Goal: Task Accomplishment & Management: Use online tool/utility

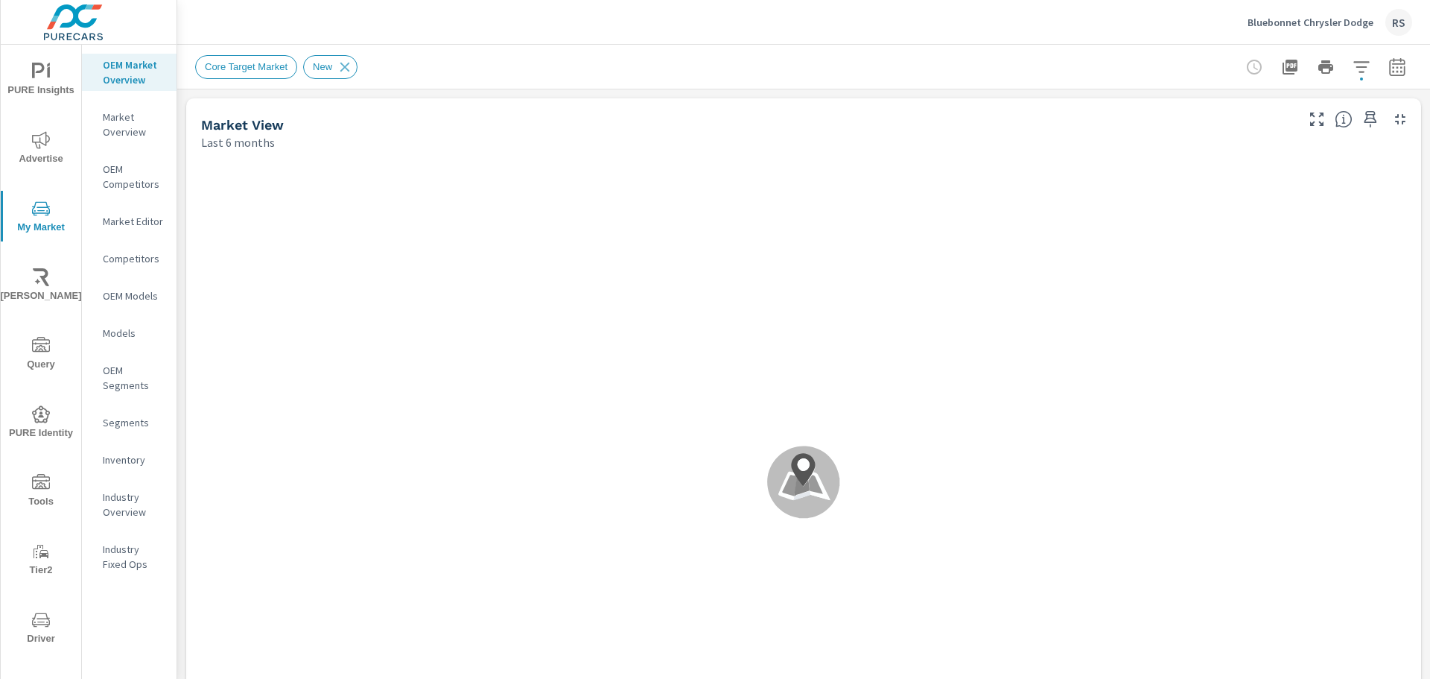
click at [127, 467] on div "Inventory" at bounding box center [129, 459] width 95 height 22
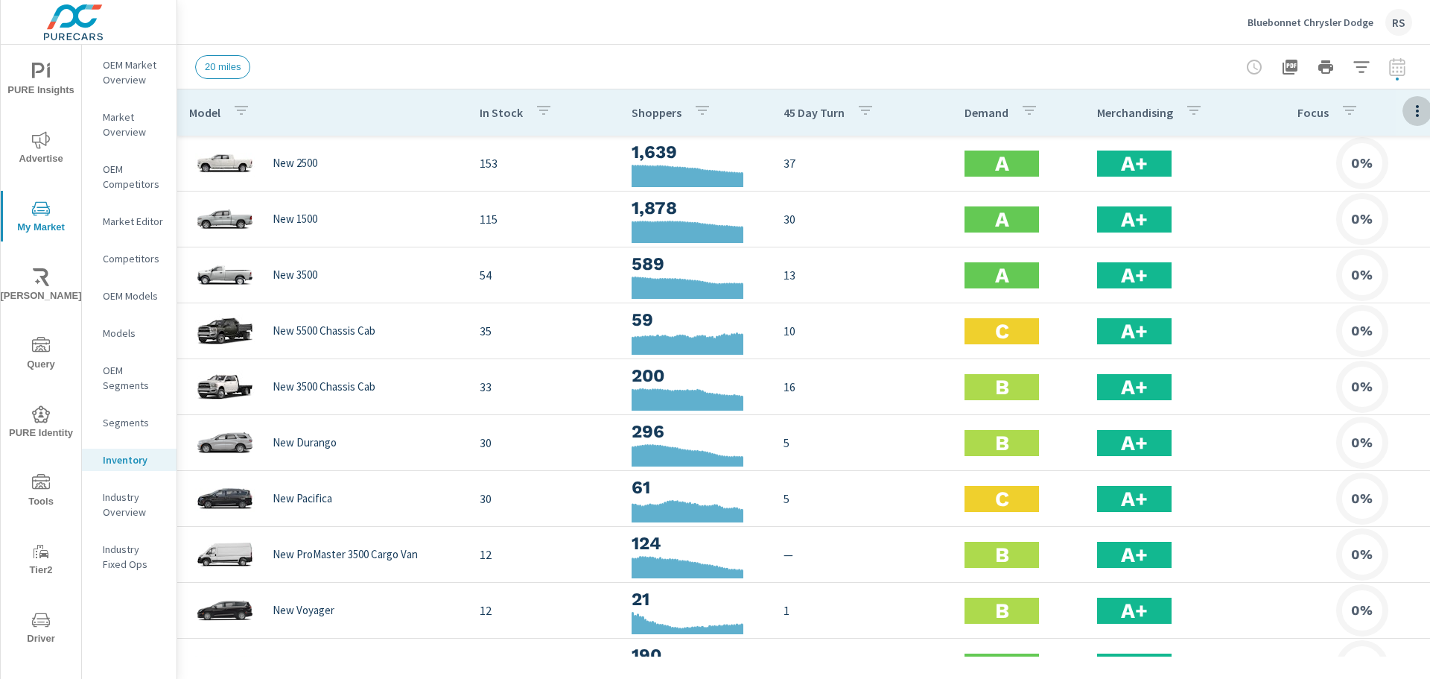
click at [1415, 114] on icon "button" at bounding box center [1418, 111] width 18 height 18
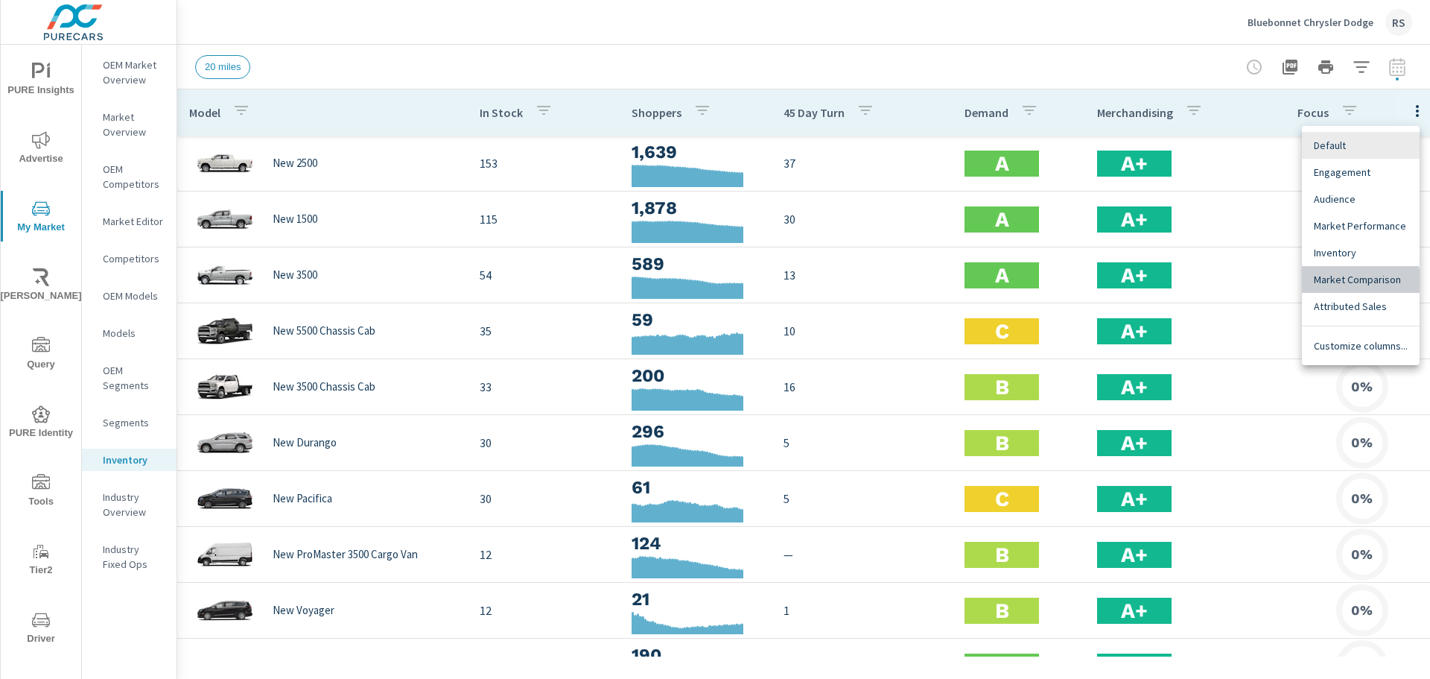
click at [1346, 288] on div "Market Comparison" at bounding box center [1361, 279] width 118 height 27
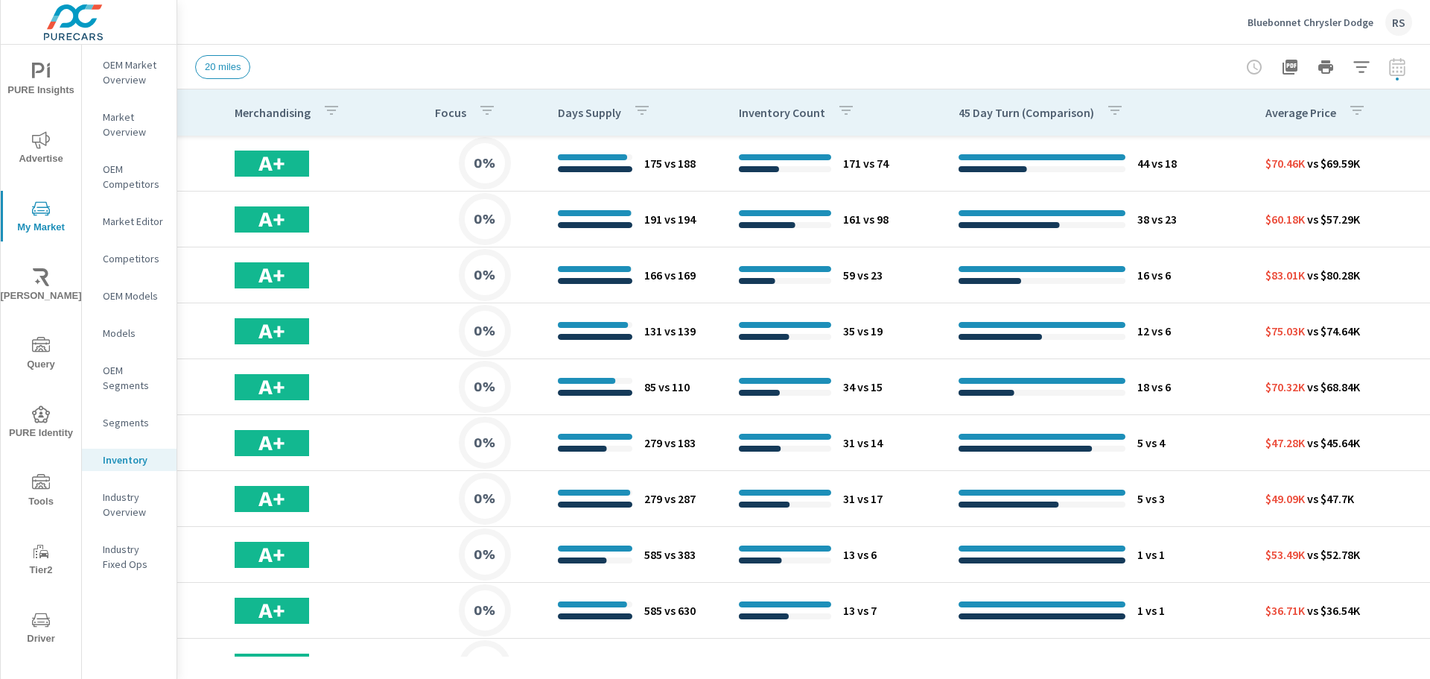
scroll to position [0, 870]
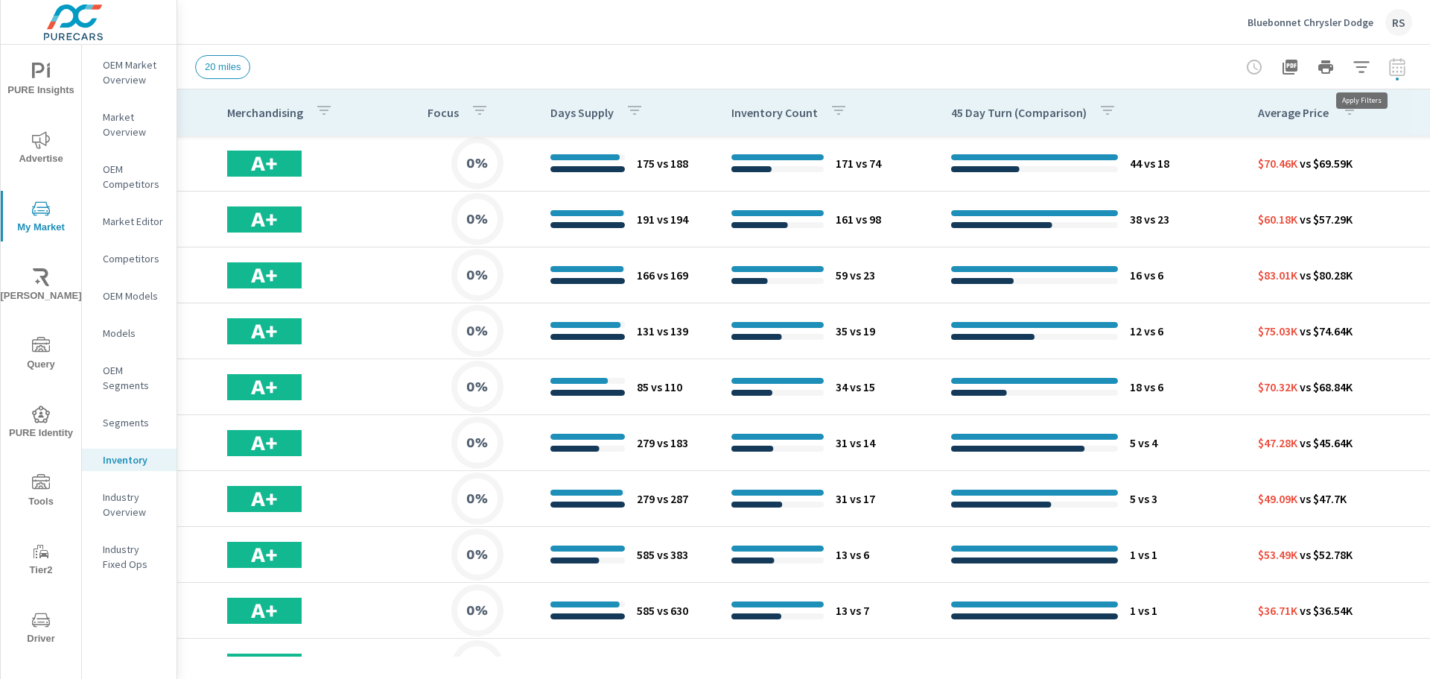
click at [1367, 66] on icon "button" at bounding box center [1362, 67] width 18 height 18
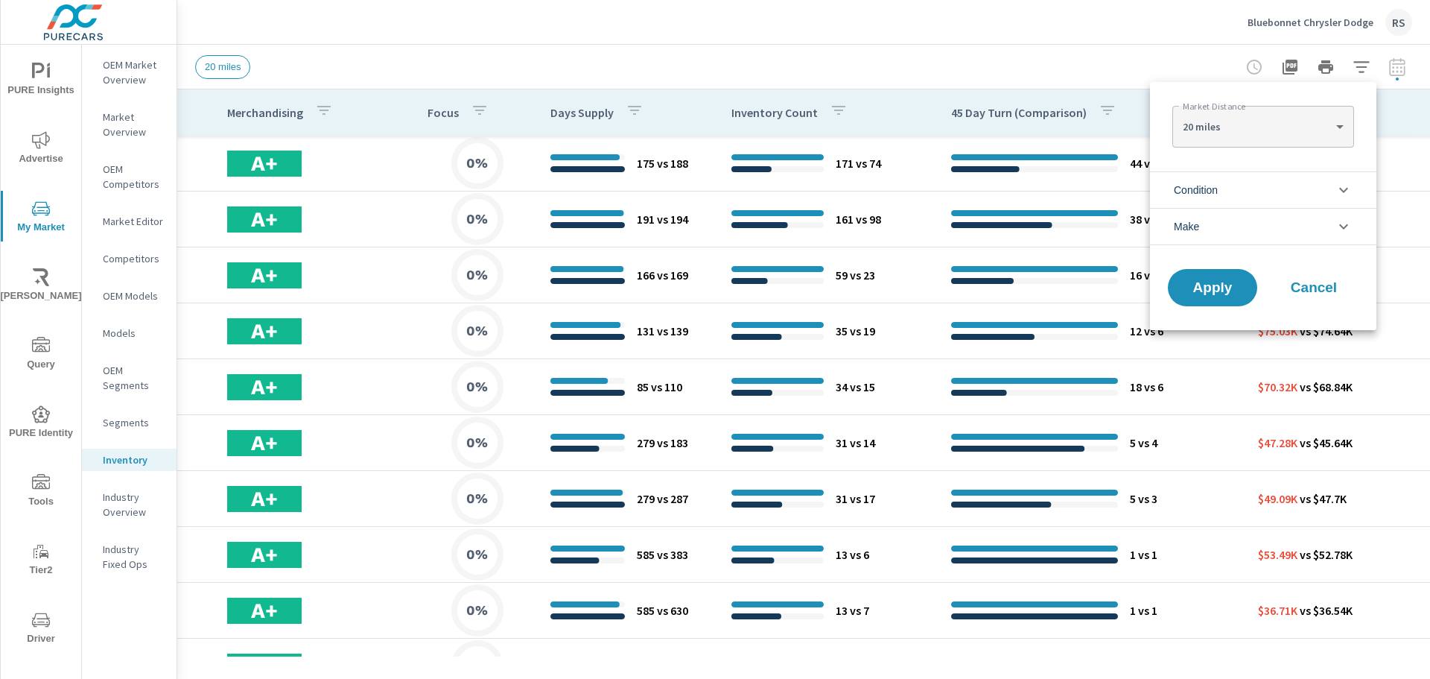
click at [1322, 132] on body "PURE Insights Advertise My Market Riley AI Query PURE Identity Tools Tier2 Driv…" at bounding box center [715, 339] width 1430 height 679
click at [1266, 224] on li "100 miles" at bounding box center [1262, 222] width 181 height 24
type Distance "100"
click at [1216, 300] on button "Apply" at bounding box center [1213, 287] width 92 height 39
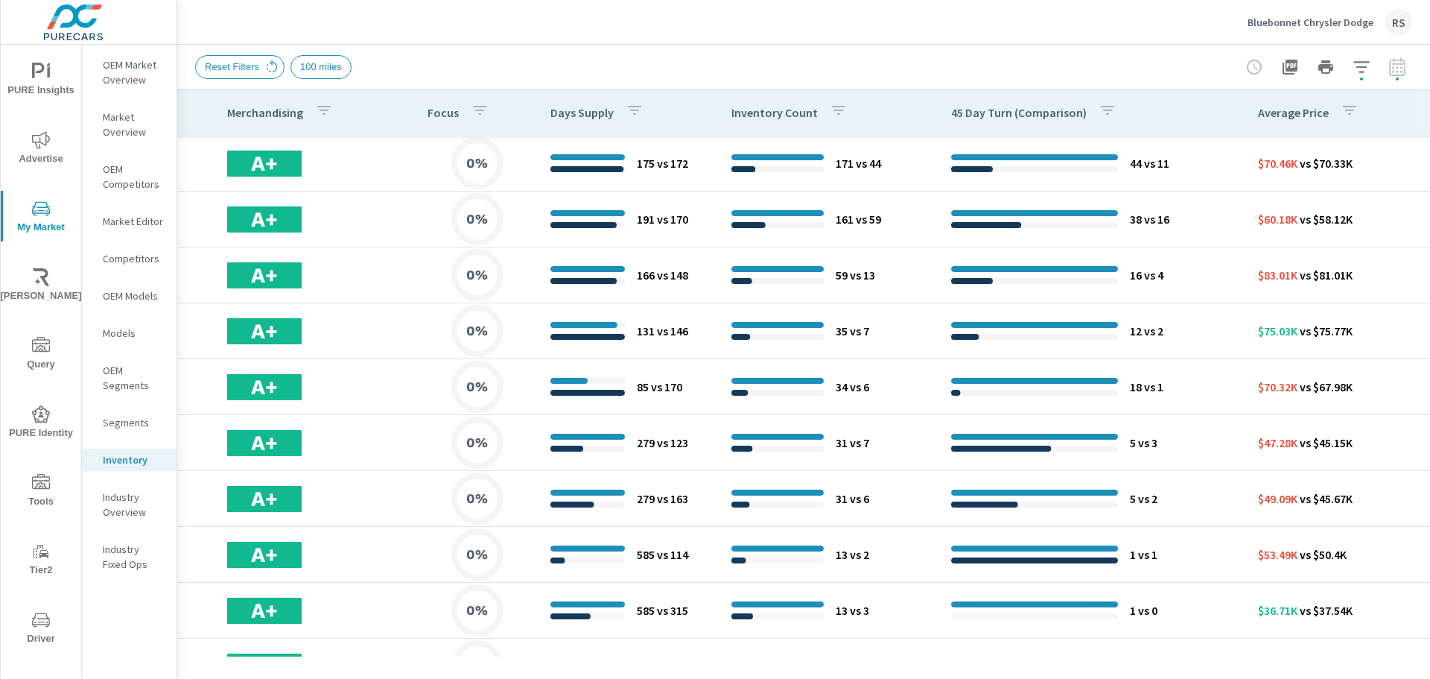
scroll to position [0, 905]
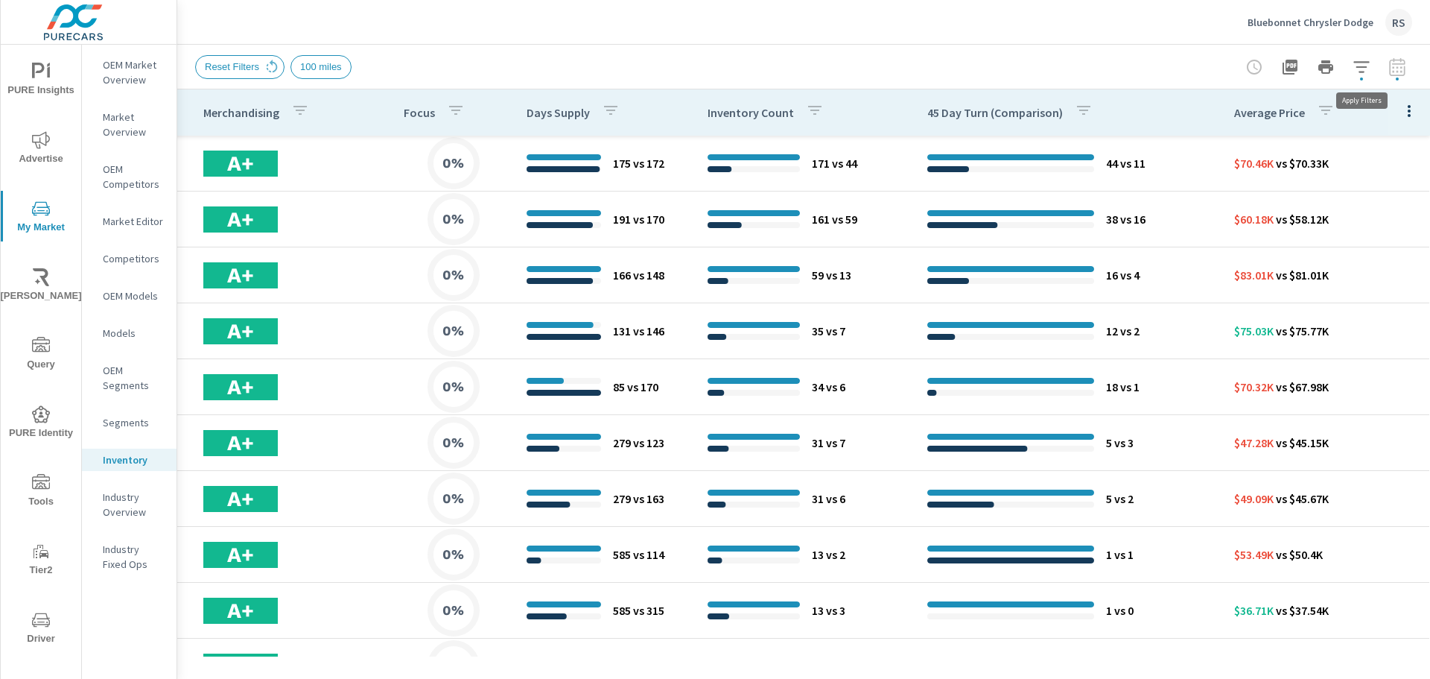
click at [1356, 73] on icon "button" at bounding box center [1362, 67] width 18 height 18
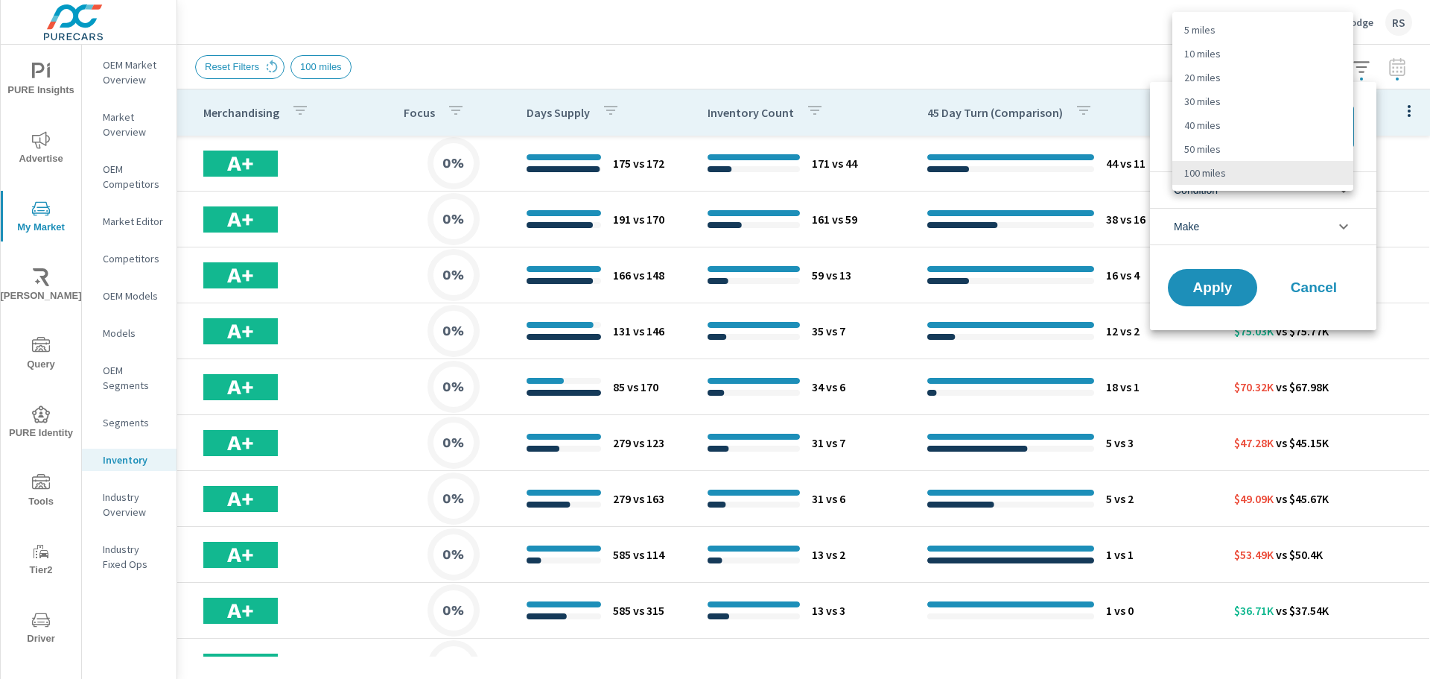
click at [1272, 130] on body "PURE Insights Advertise My Market Riley AI Query PURE Identity Tools Tier2 Driv…" at bounding box center [715, 339] width 1430 height 679
click at [1248, 37] on li "5 miles" at bounding box center [1262, 30] width 181 height 24
type Distance "5"
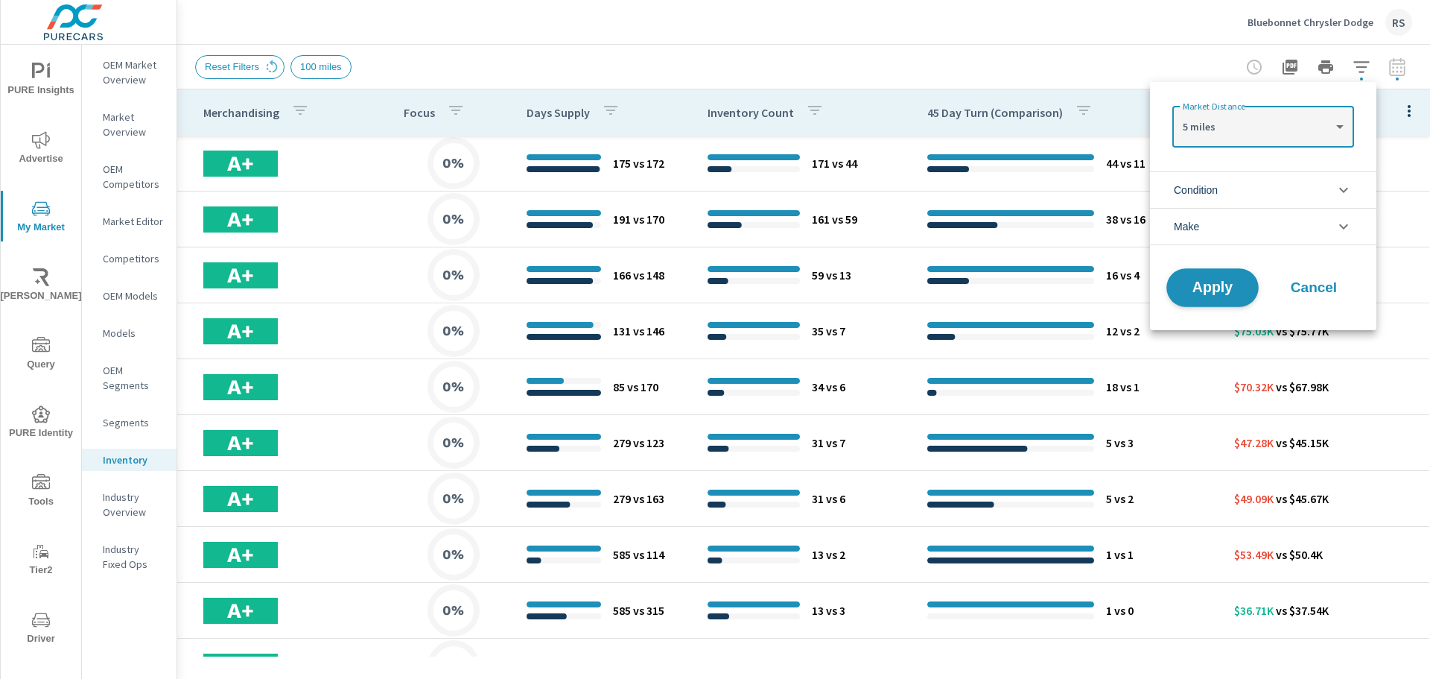
click at [1207, 295] on span "Apply" at bounding box center [1212, 288] width 61 height 14
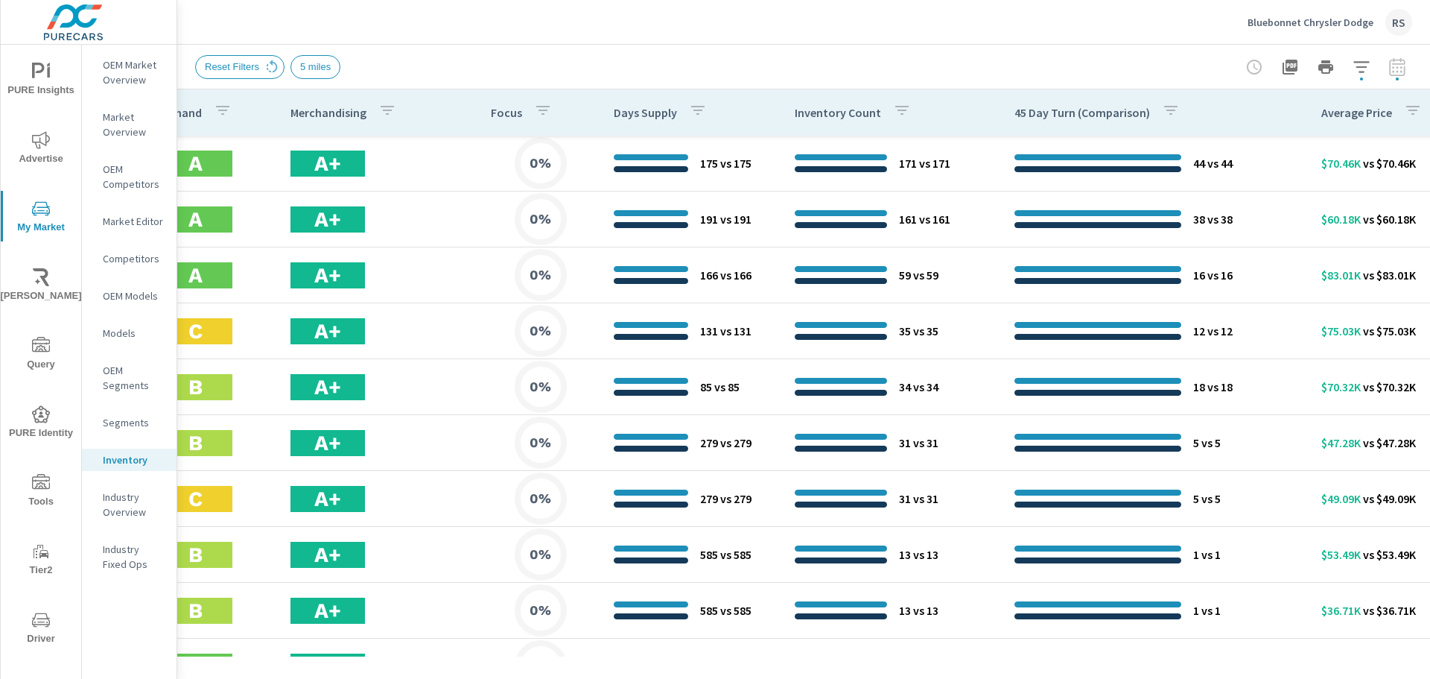
scroll to position [0, 905]
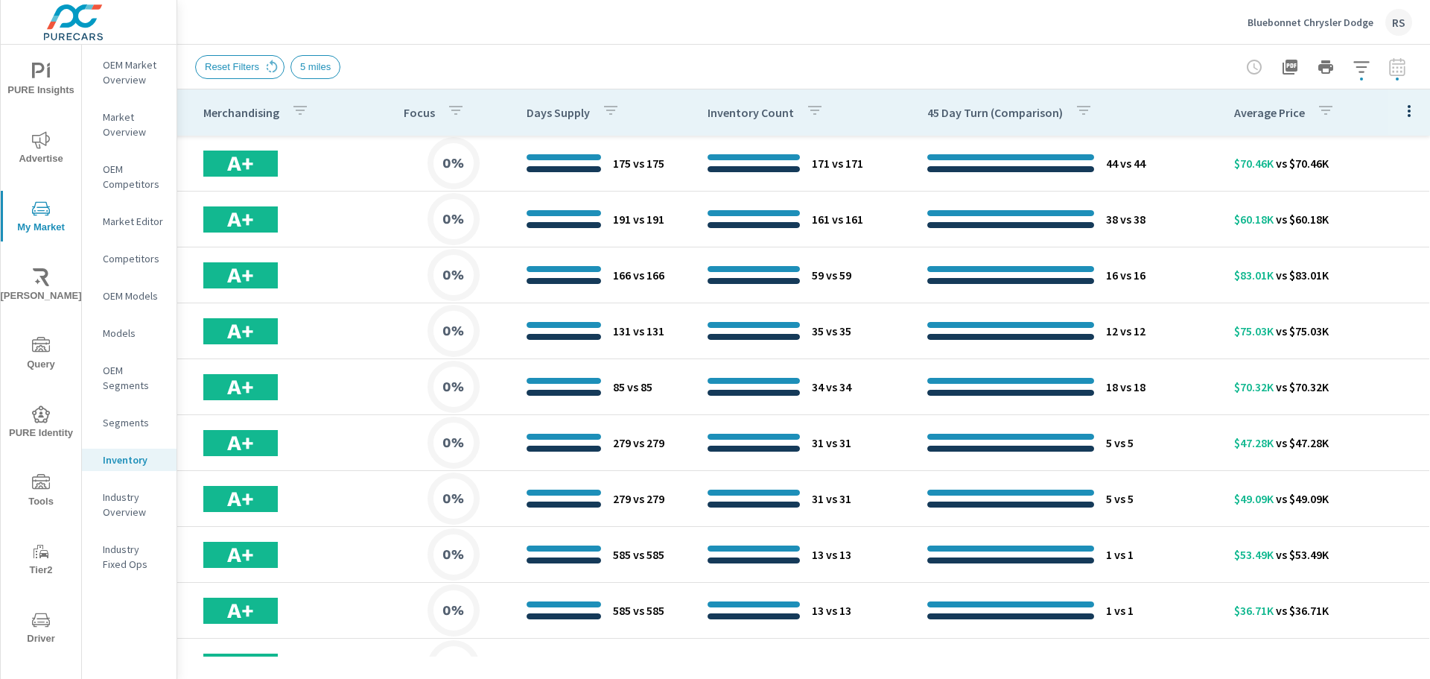
click at [1394, 78] on div at bounding box center [1326, 67] width 173 height 30
click at [1393, 74] on div at bounding box center [1326, 67] width 173 height 30
click at [1400, 68] on div at bounding box center [1326, 67] width 173 height 30
click at [1356, 72] on icon "button" at bounding box center [1362, 67] width 18 height 18
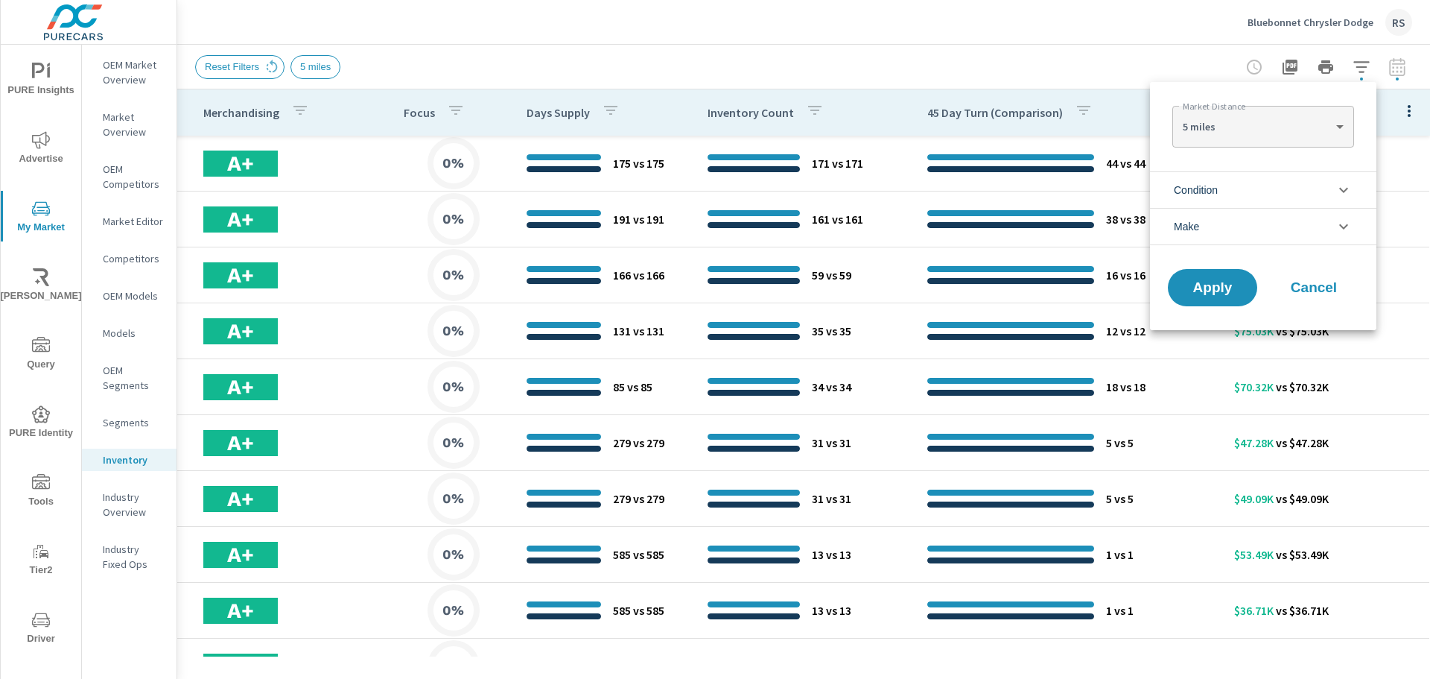
click at [1276, 191] on li "Condition" at bounding box center [1263, 189] width 226 height 37
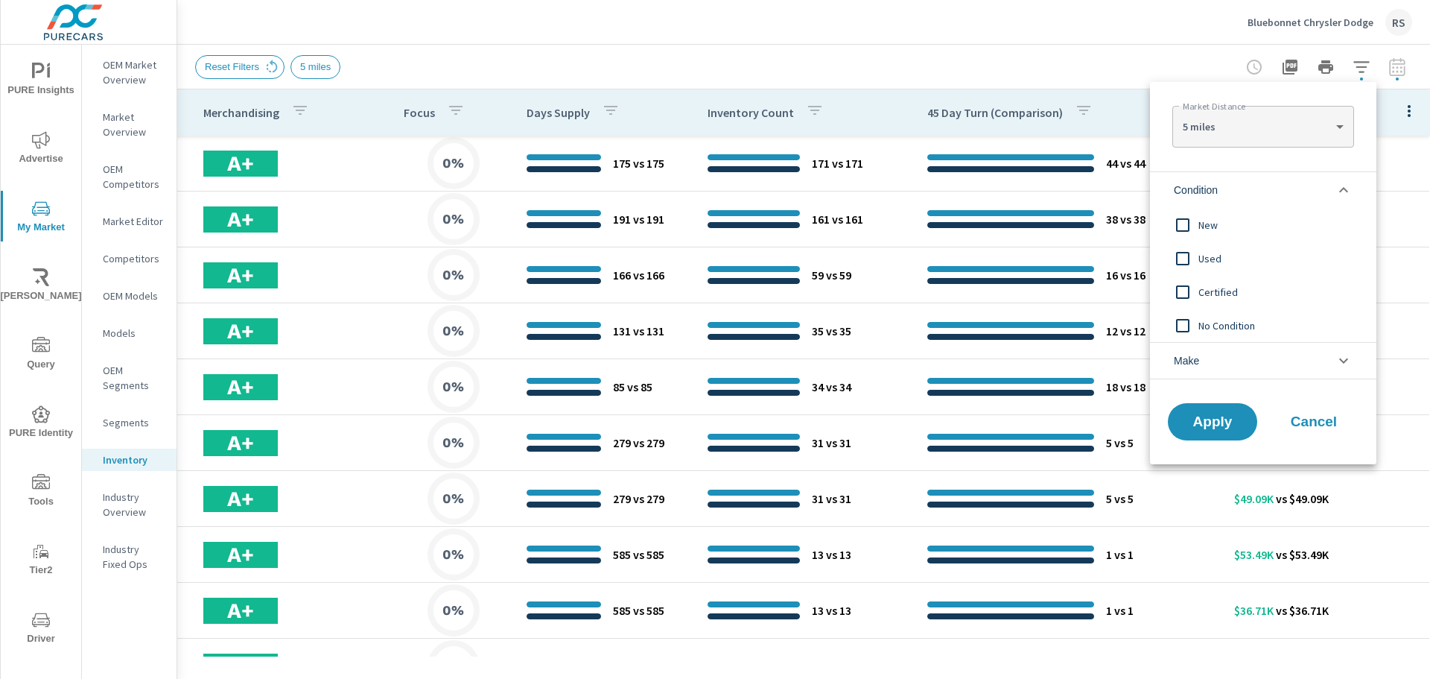
click at [1260, 366] on li "Make" at bounding box center [1263, 360] width 226 height 37
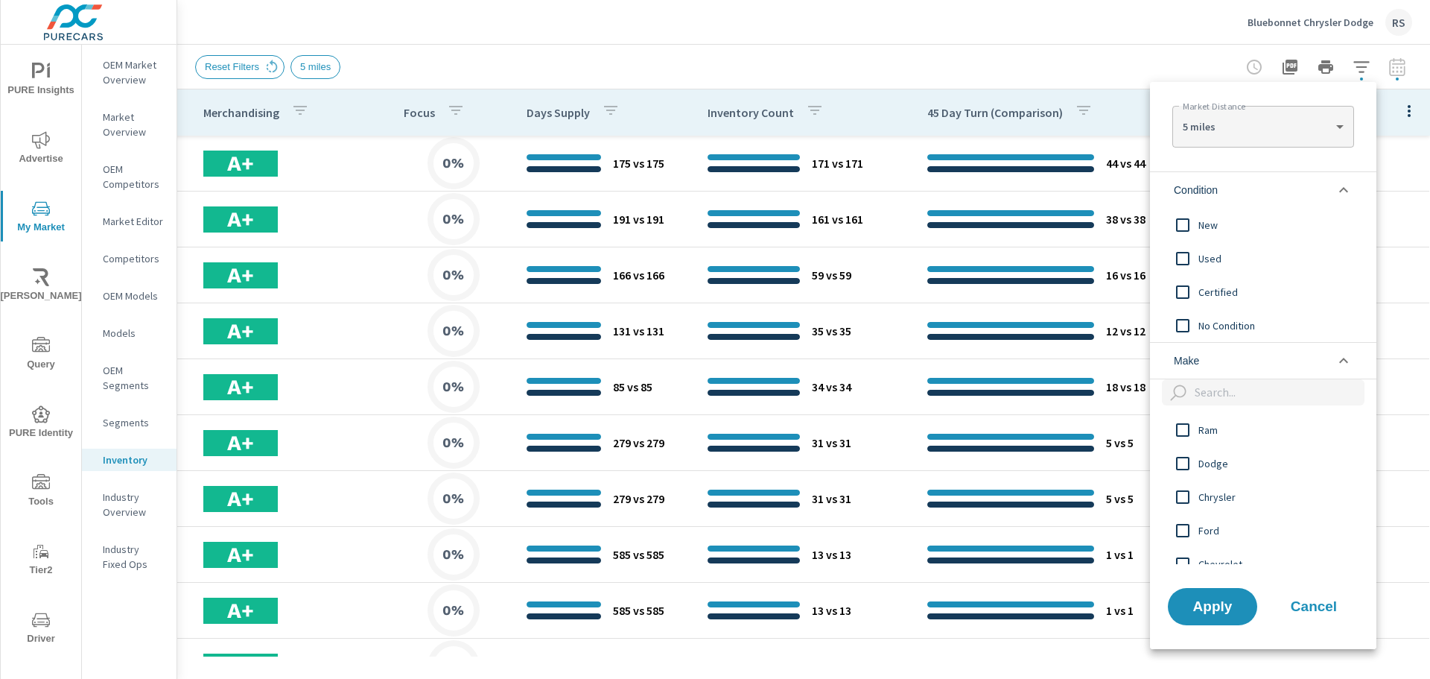
scroll to position [223, 0]
click at [1330, 601] on span "Cancel" at bounding box center [1314, 606] width 60 height 13
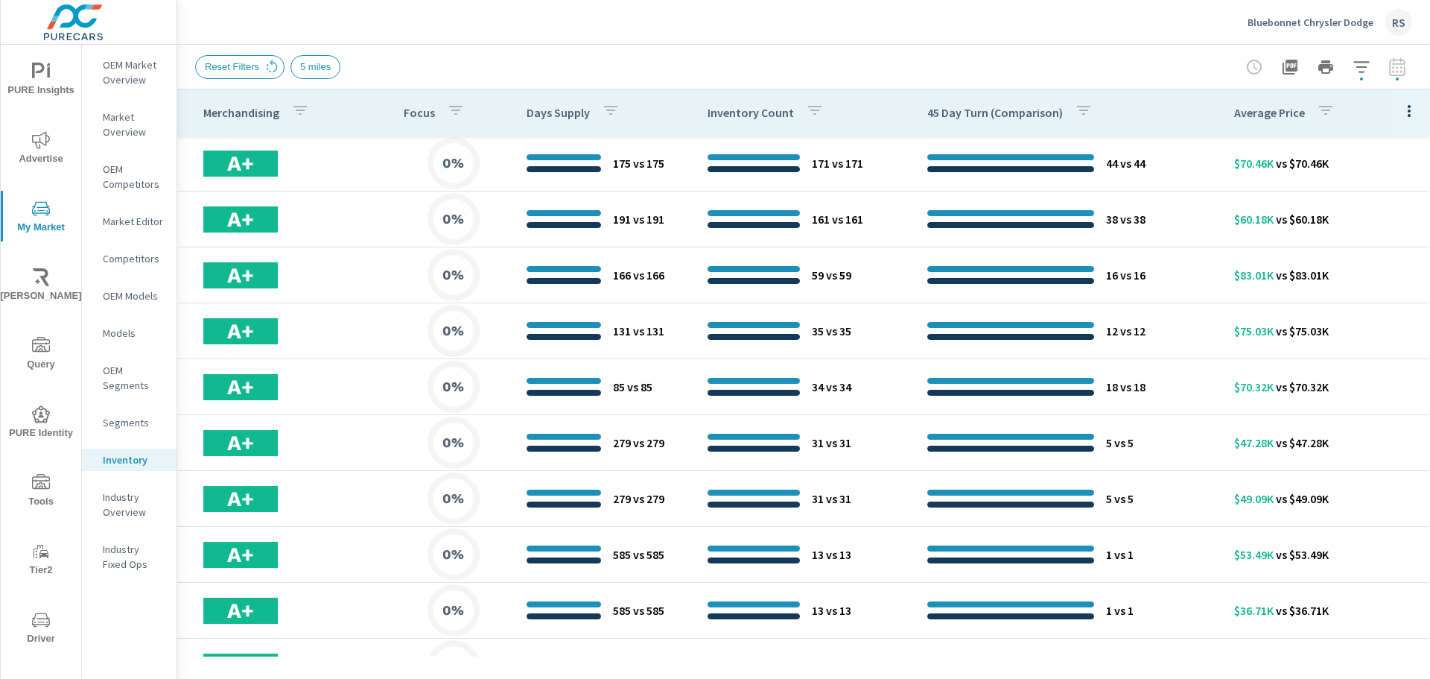
click at [1404, 114] on icon "button" at bounding box center [1409, 111] width 18 height 18
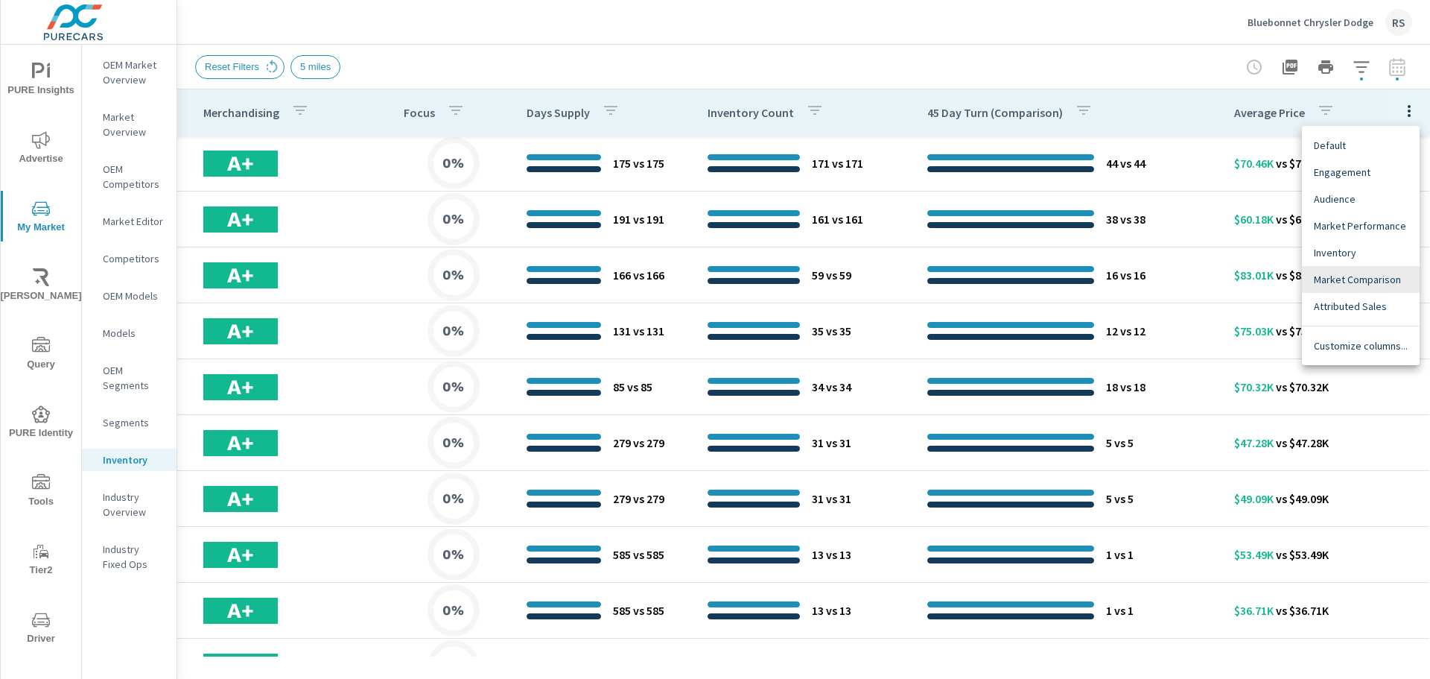
click at [1303, 112] on div at bounding box center [715, 339] width 1430 height 679
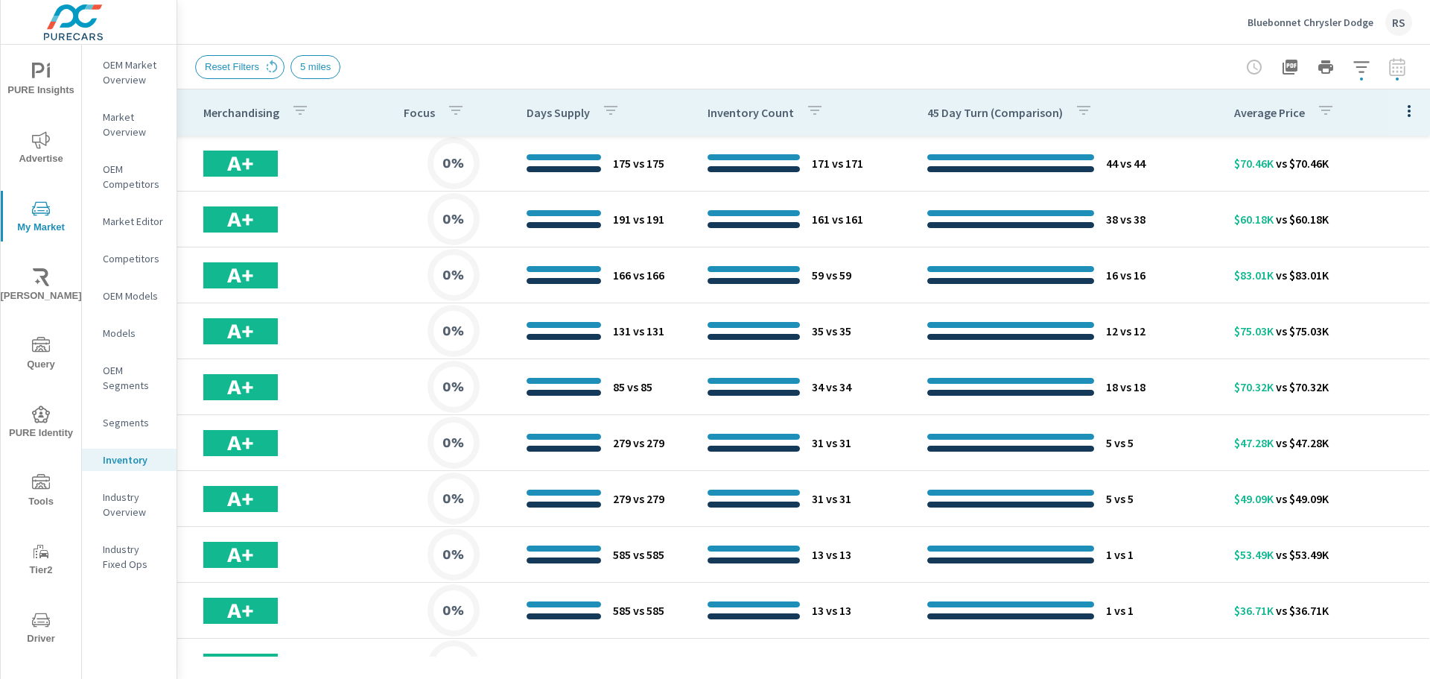
click at [1319, 111] on icon "button" at bounding box center [1325, 110] width 13 height 9
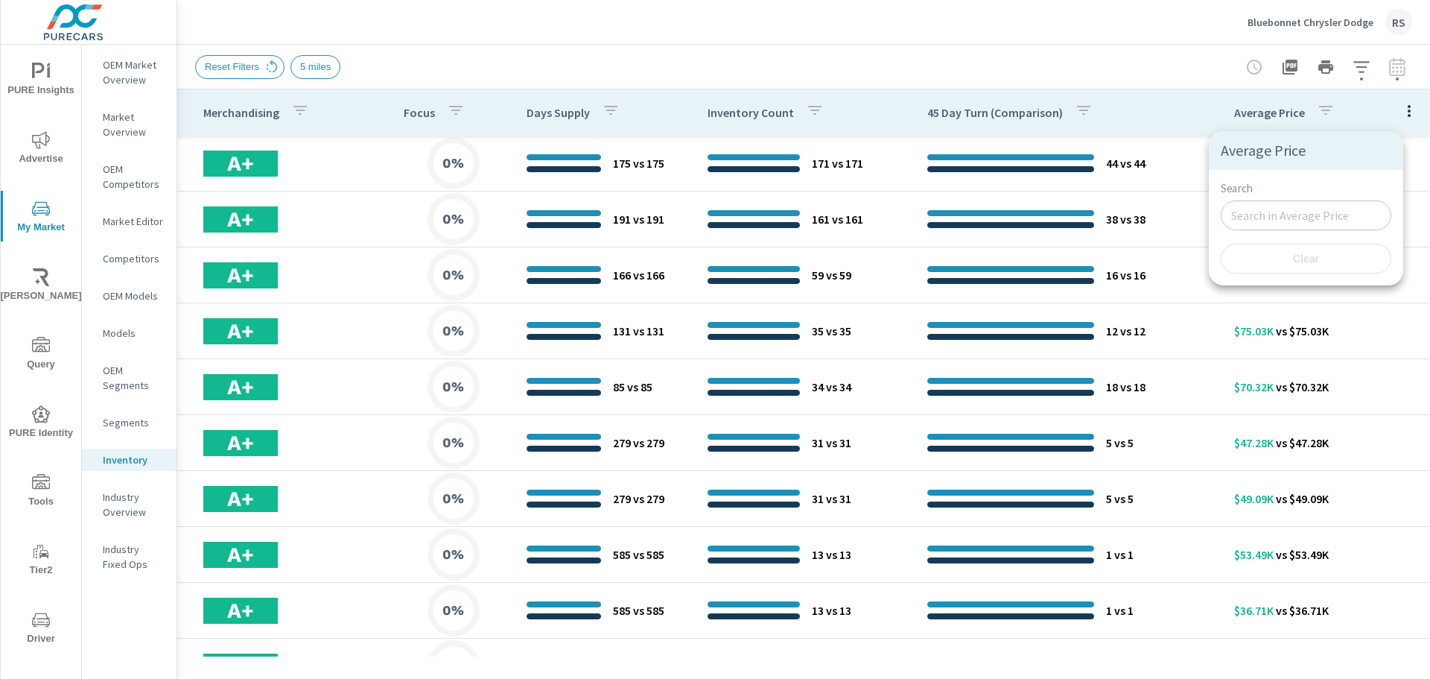
click at [1041, 80] on div at bounding box center [715, 339] width 1430 height 679
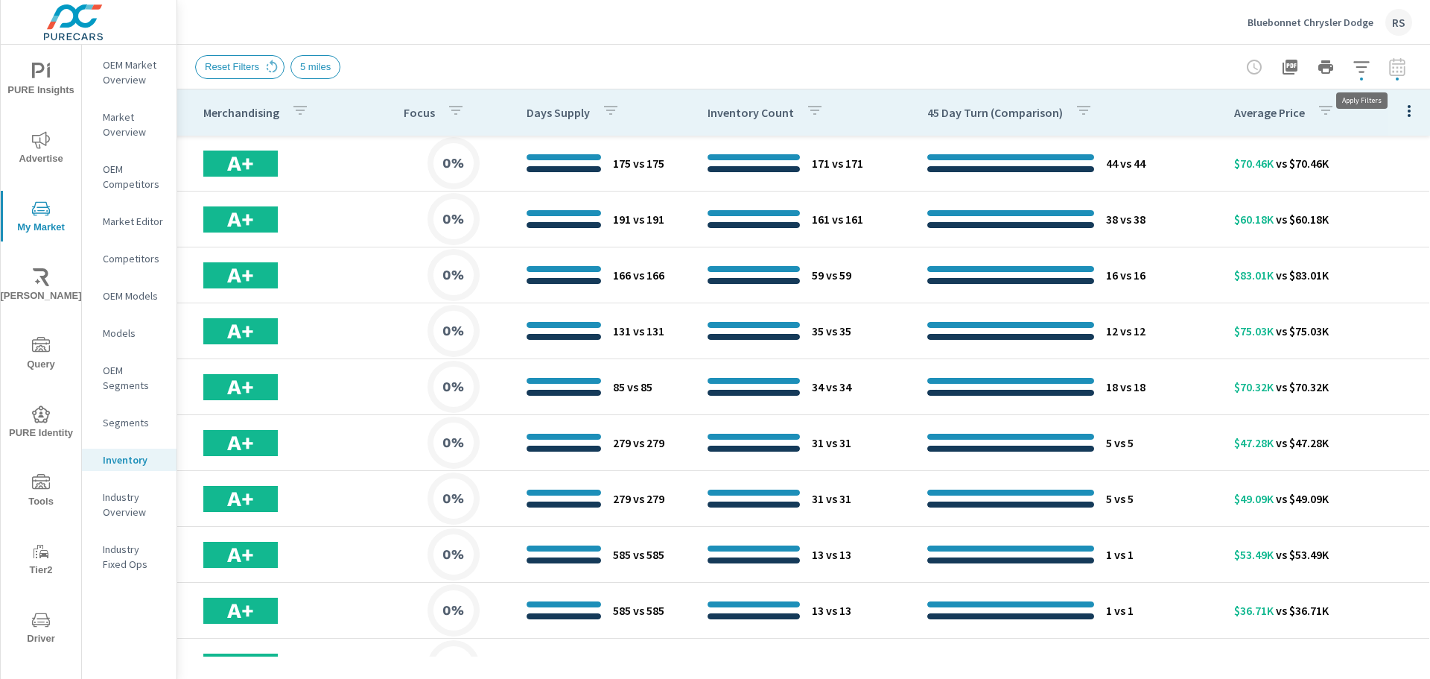
click at [1348, 66] on button "button" at bounding box center [1362, 67] width 30 height 30
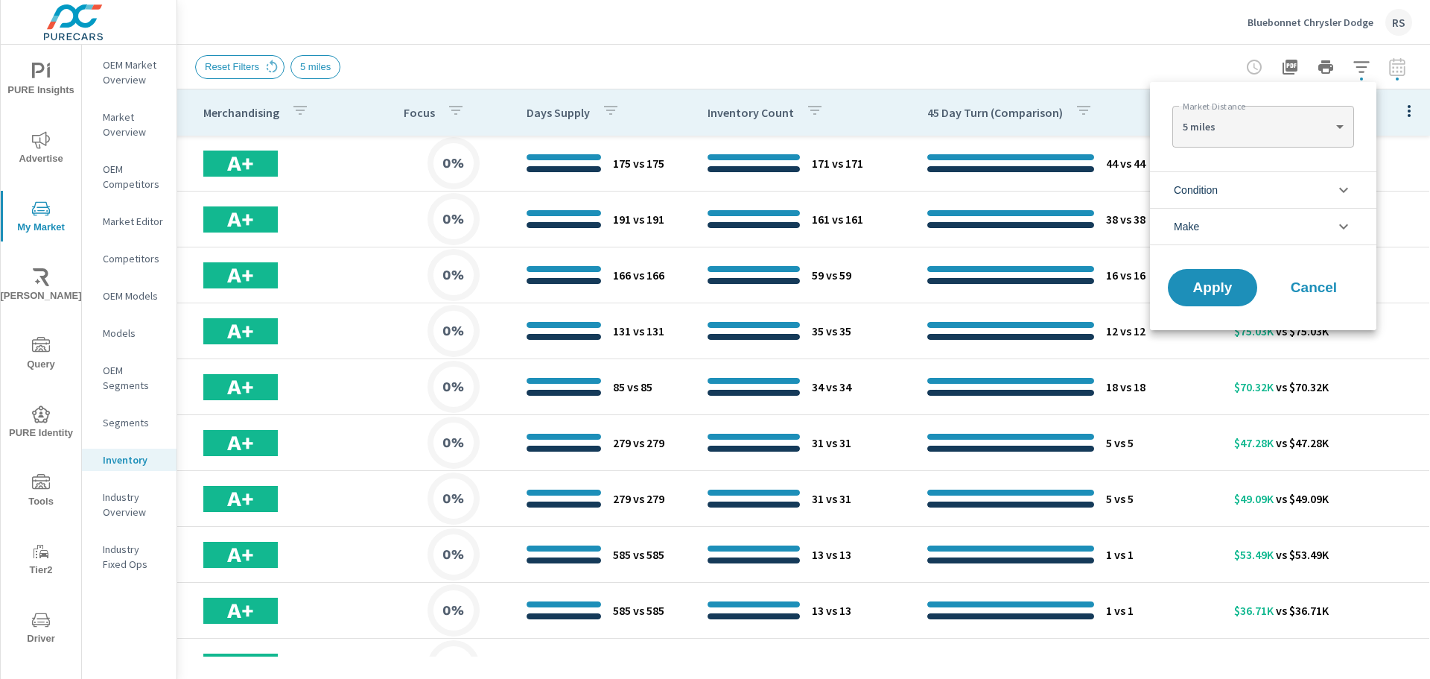
click at [1267, 124] on body "PURE Insights Advertise My Market Riley AI Query PURE Identity Tools Tier2 Driv…" at bounding box center [715, 339] width 1430 height 679
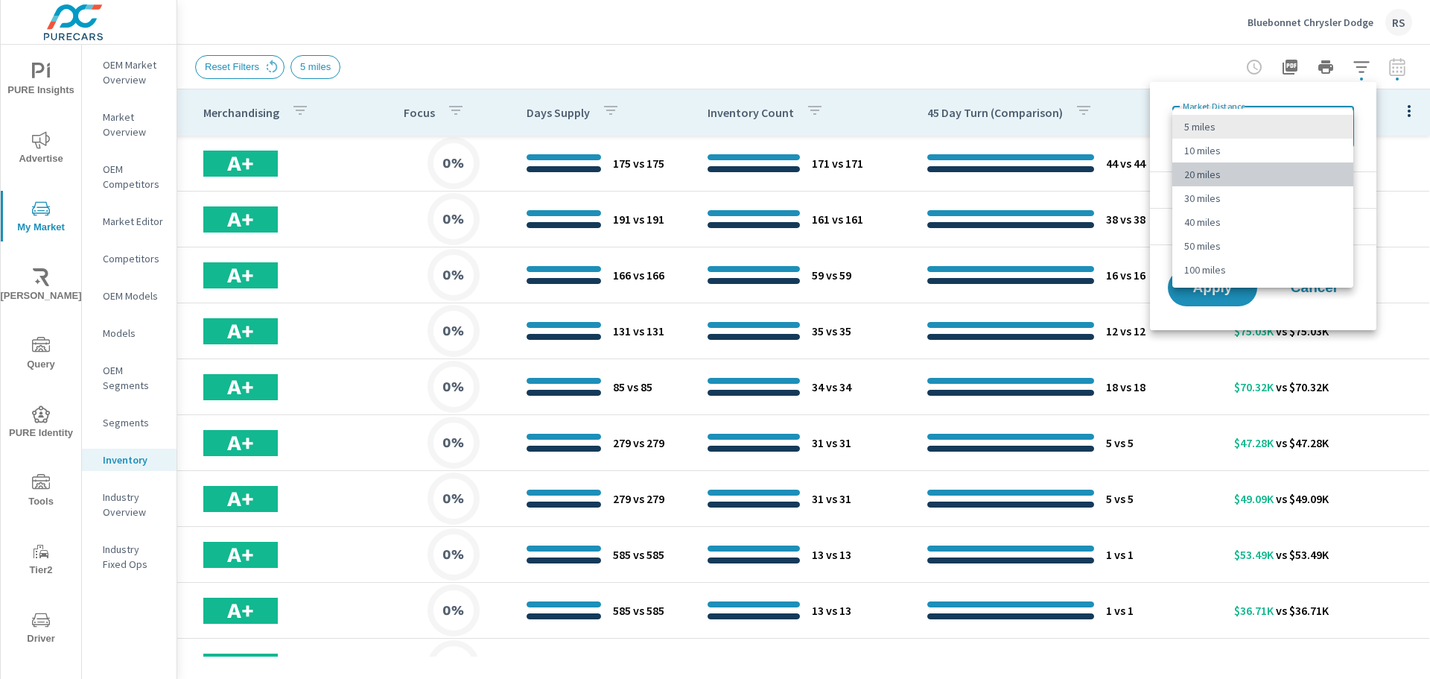
click at [1217, 185] on li "20 miles" at bounding box center [1262, 174] width 181 height 24
type Distance "20"
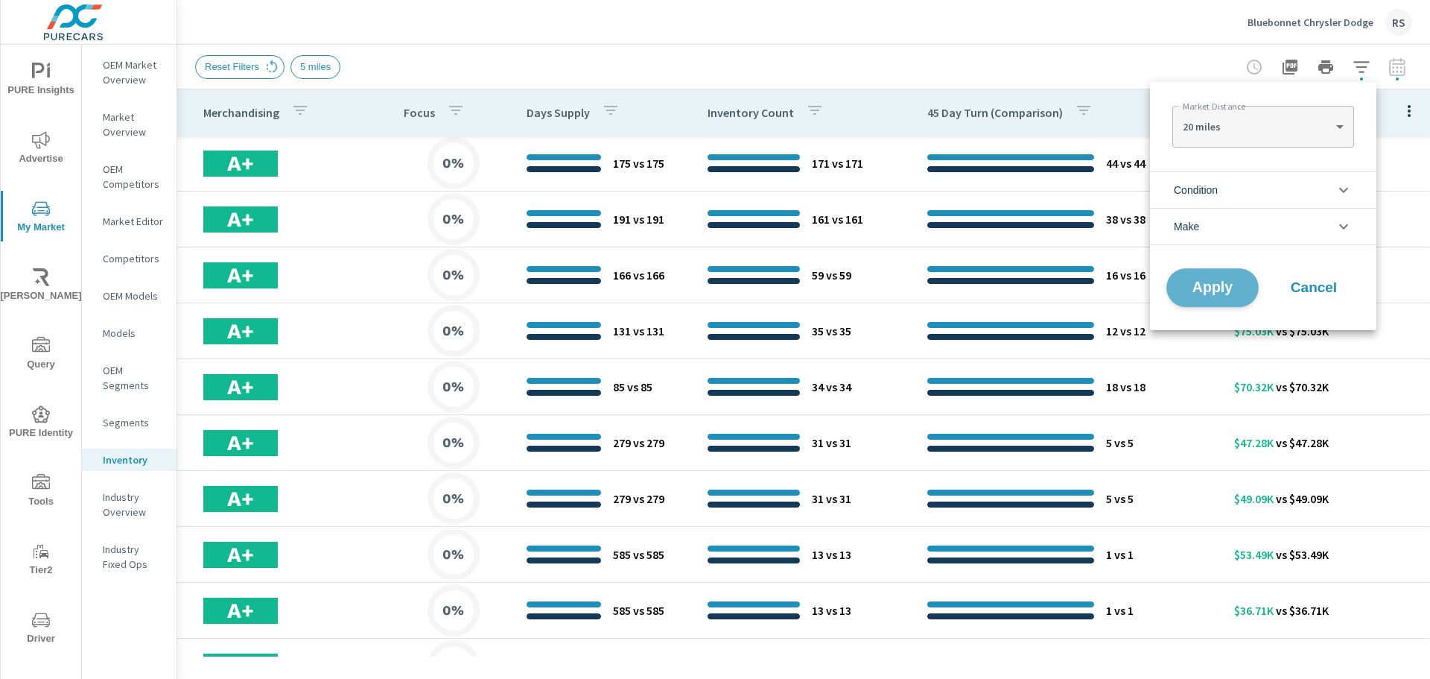
click at [1205, 281] on span "Apply" at bounding box center [1212, 288] width 61 height 14
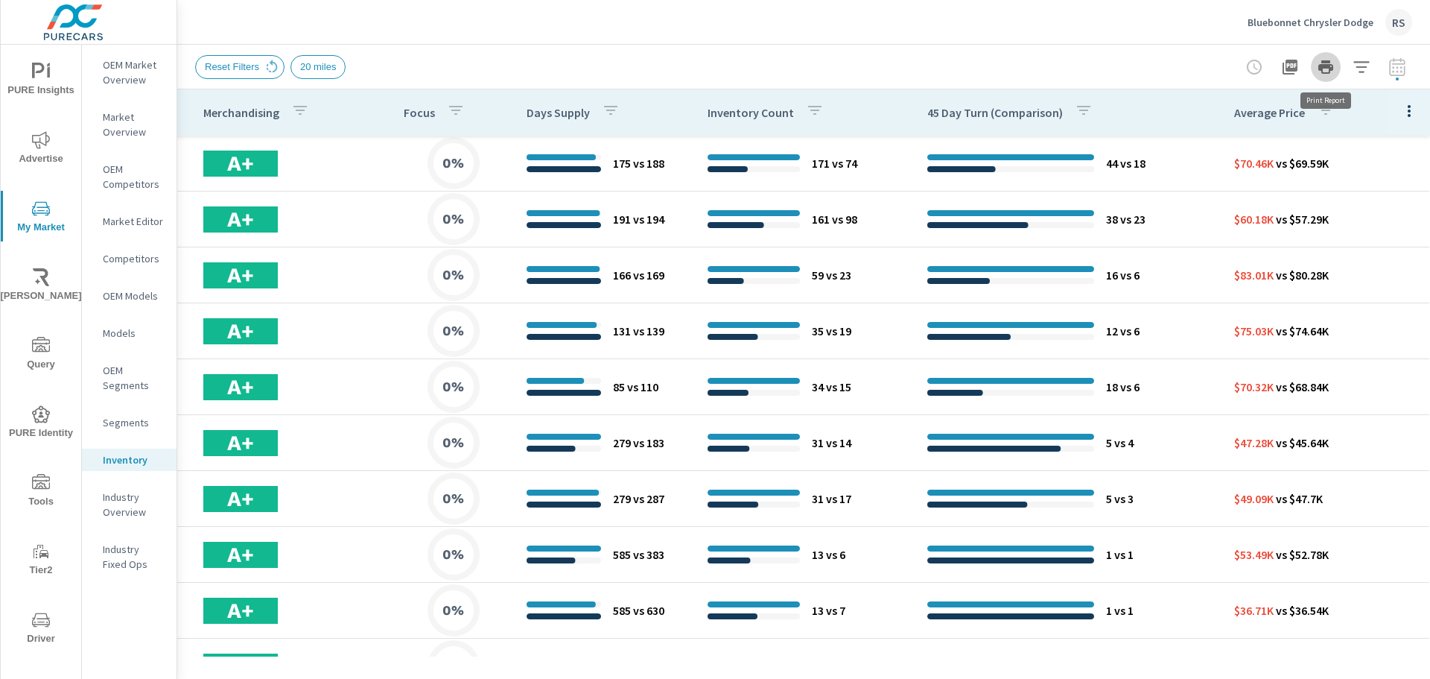
click at [1330, 69] on icon "button" at bounding box center [1326, 66] width 15 height 13
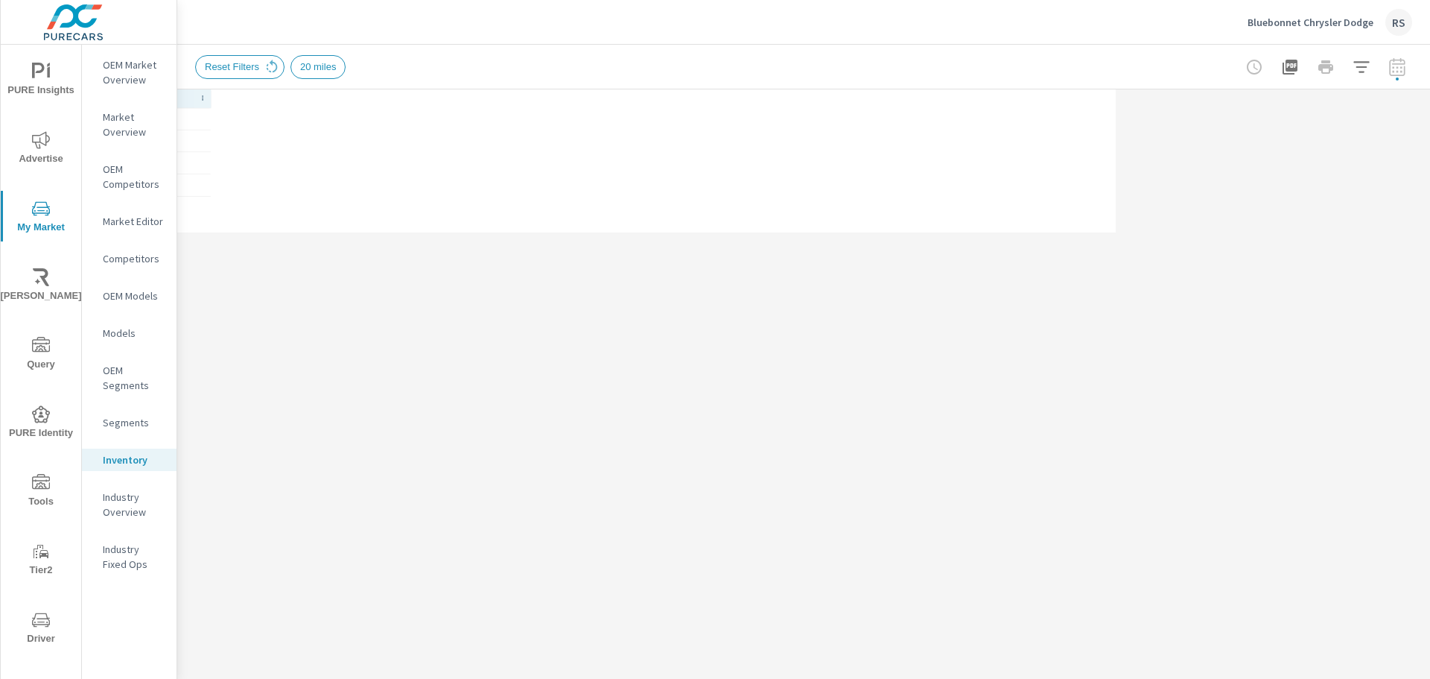
drag, startPoint x: 394, startPoint y: 146, endPoint x: 570, endPoint y: 271, distance: 215.8
click at [600, 273] on div "Inventory Discovery Bluebonnet Chrysler Dodge Report date range: Aug 24, 2025 -…" at bounding box center [803, 362] width 1253 height 634
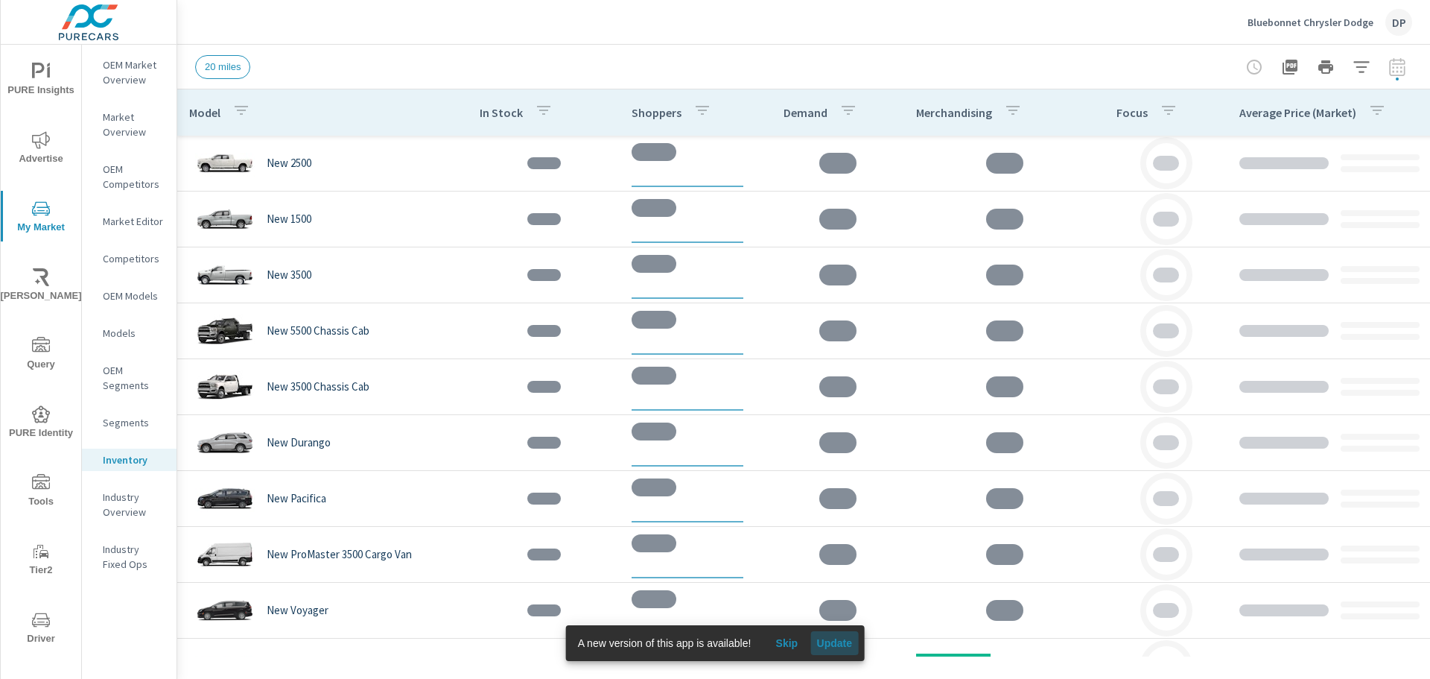
click at [849, 650] on button "Update" at bounding box center [834, 643] width 48 height 24
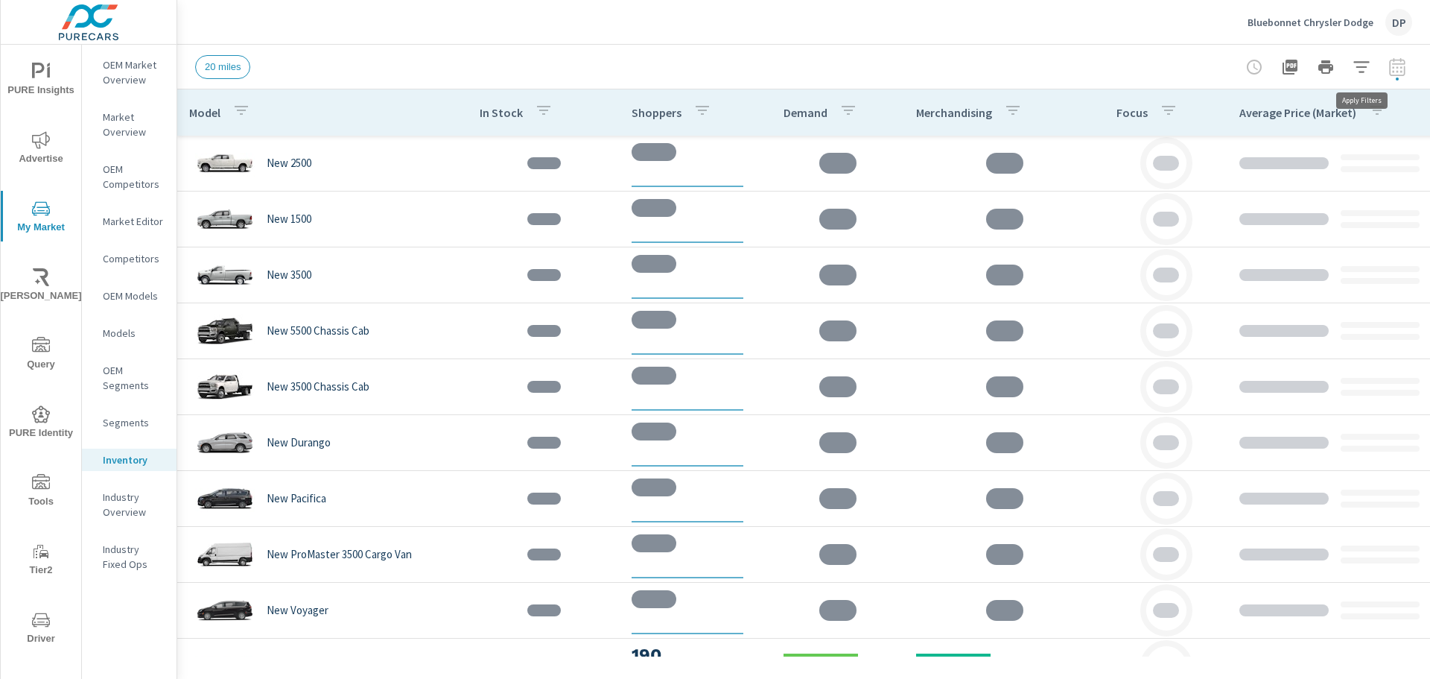
click at [1370, 73] on icon "button" at bounding box center [1362, 67] width 18 height 18
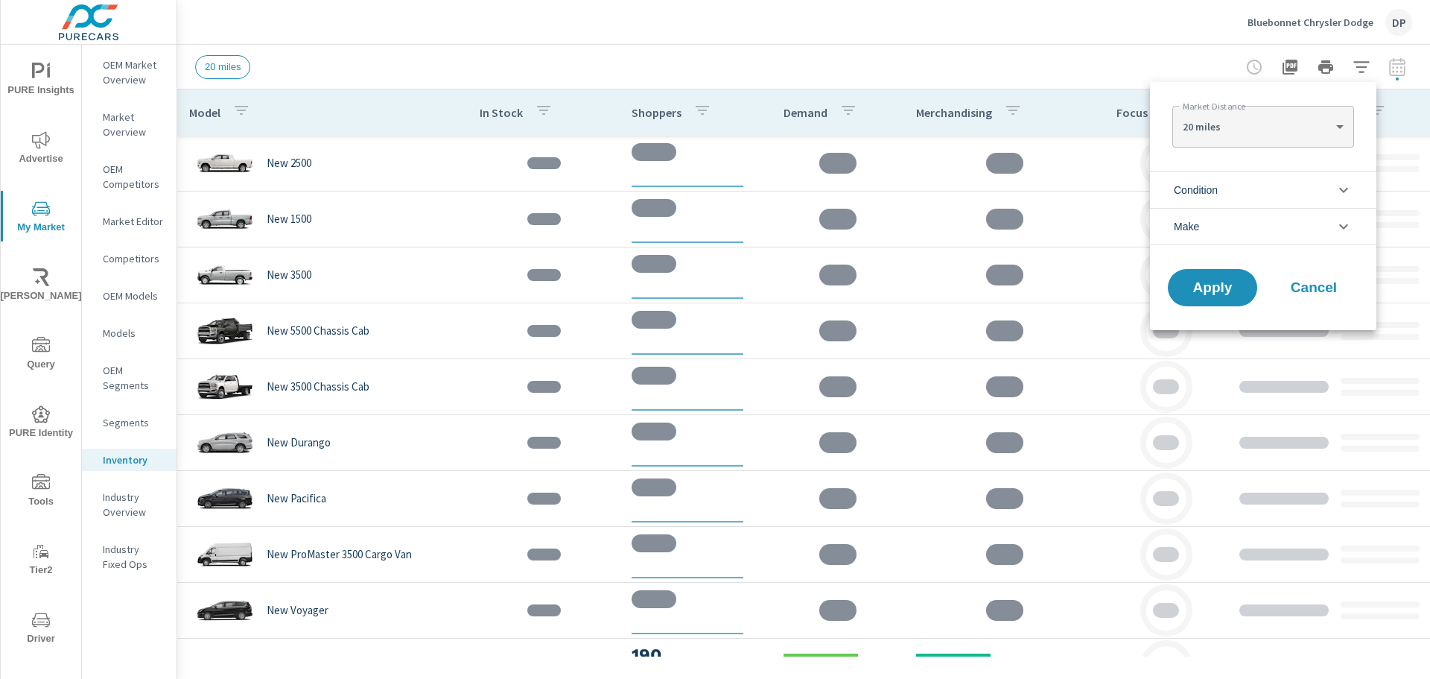
click at [1263, 182] on li "Condition" at bounding box center [1263, 189] width 226 height 37
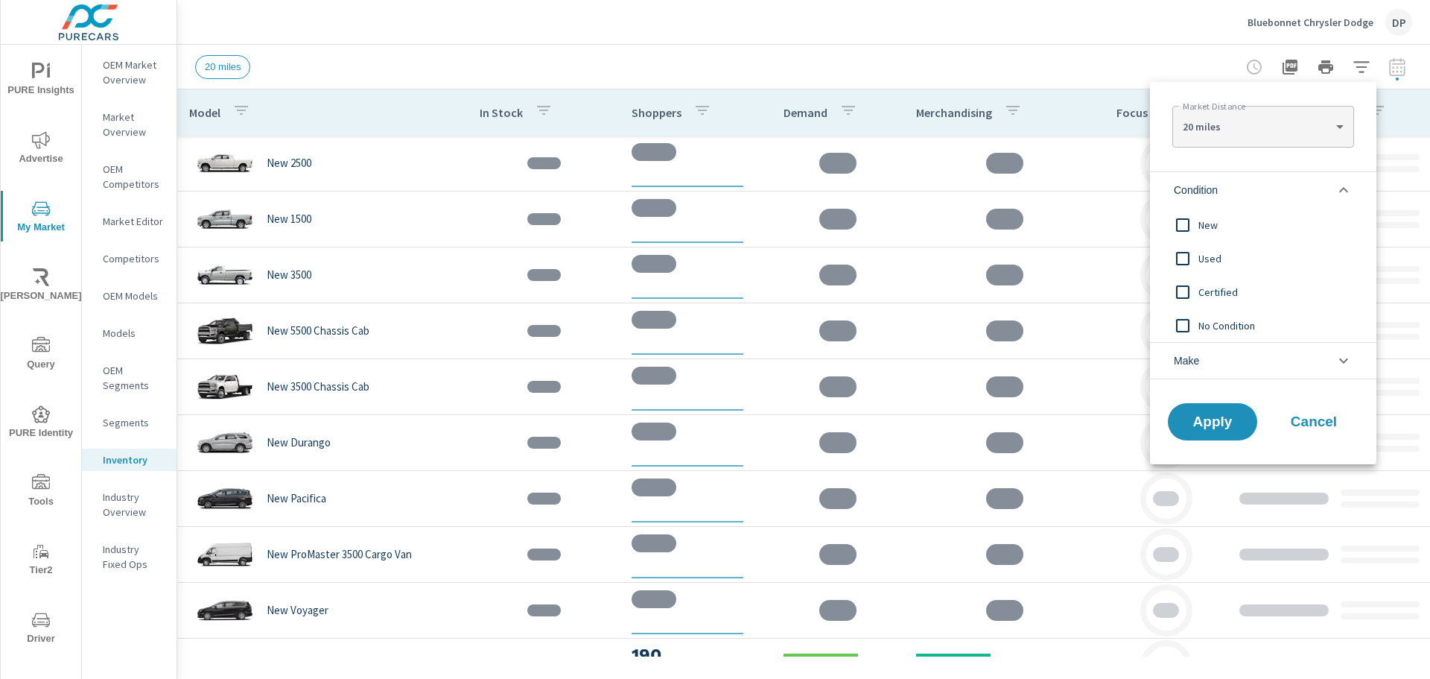
click at [1192, 361] on span "Make" at bounding box center [1186, 361] width 25 height 36
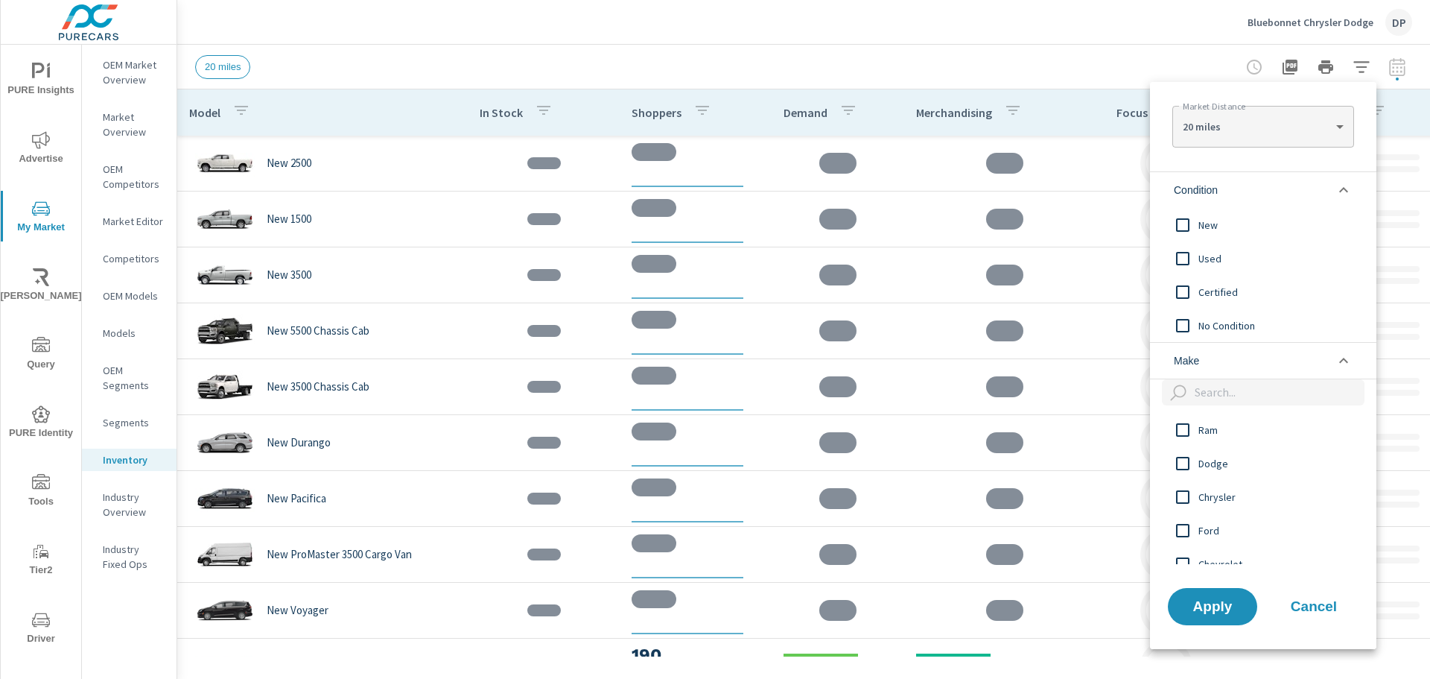
click at [1252, 142] on div "20 miles 20 ​" at bounding box center [1262, 127] width 181 height 42
click at [1009, 59] on div at bounding box center [715, 339] width 1430 height 679
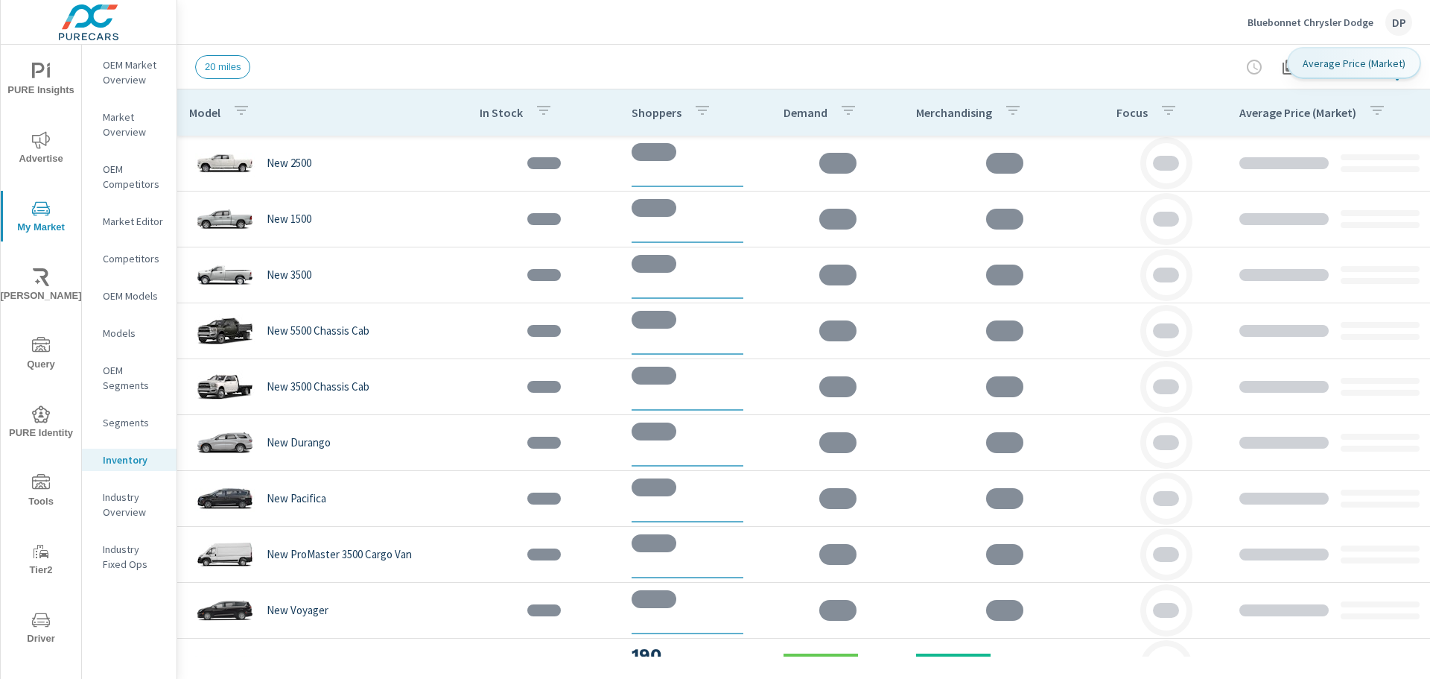
click at [1377, 110] on icon "button" at bounding box center [1377, 110] width 18 height 18
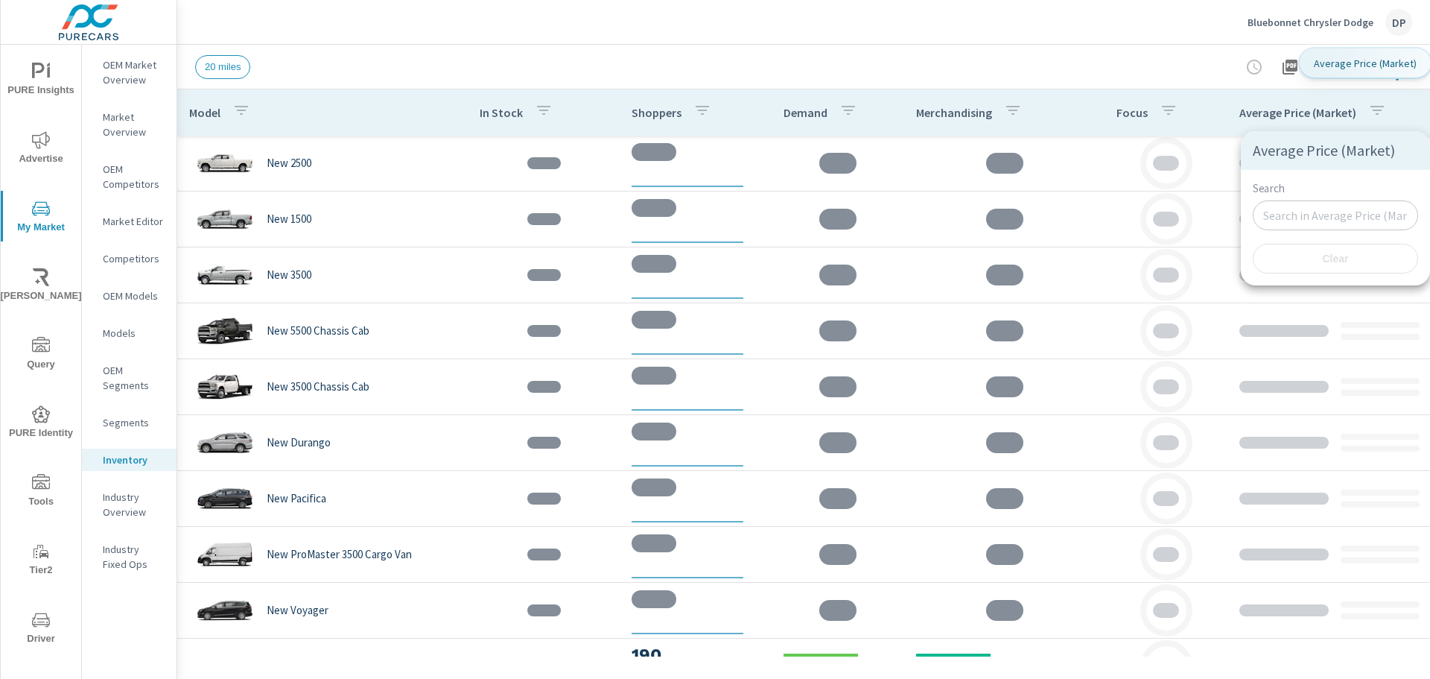
click at [1052, 46] on div at bounding box center [715, 339] width 1430 height 679
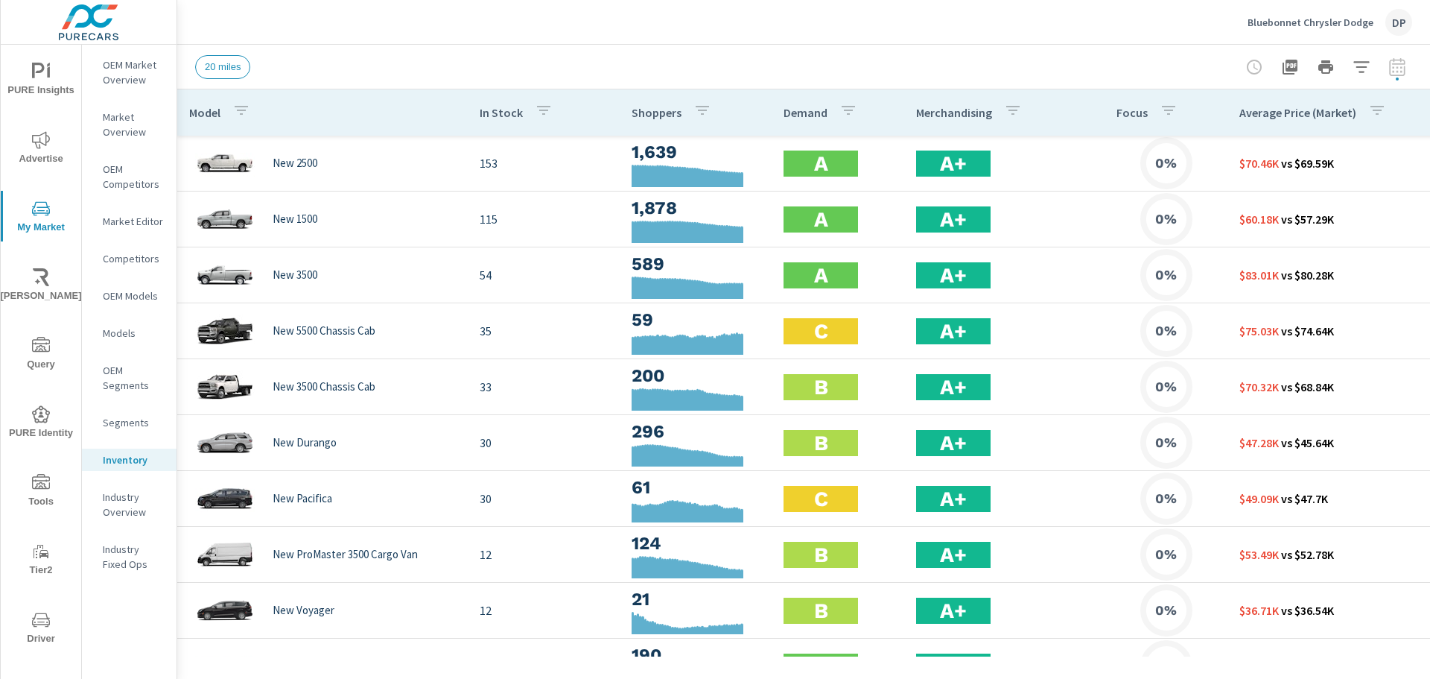
click at [1392, 63] on div at bounding box center [1326, 67] width 173 height 30
click at [1336, 65] on button "button" at bounding box center [1326, 67] width 30 height 30
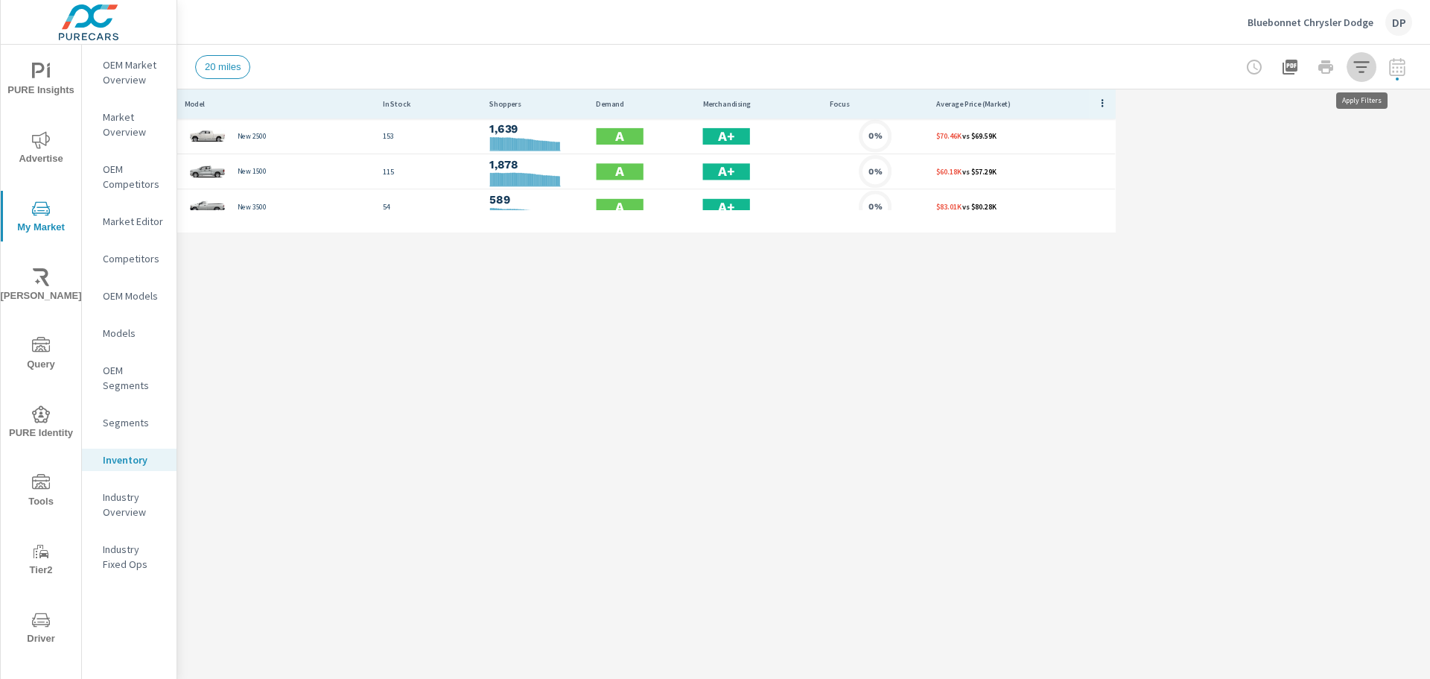
click at [1363, 74] on icon "button" at bounding box center [1362, 67] width 18 height 18
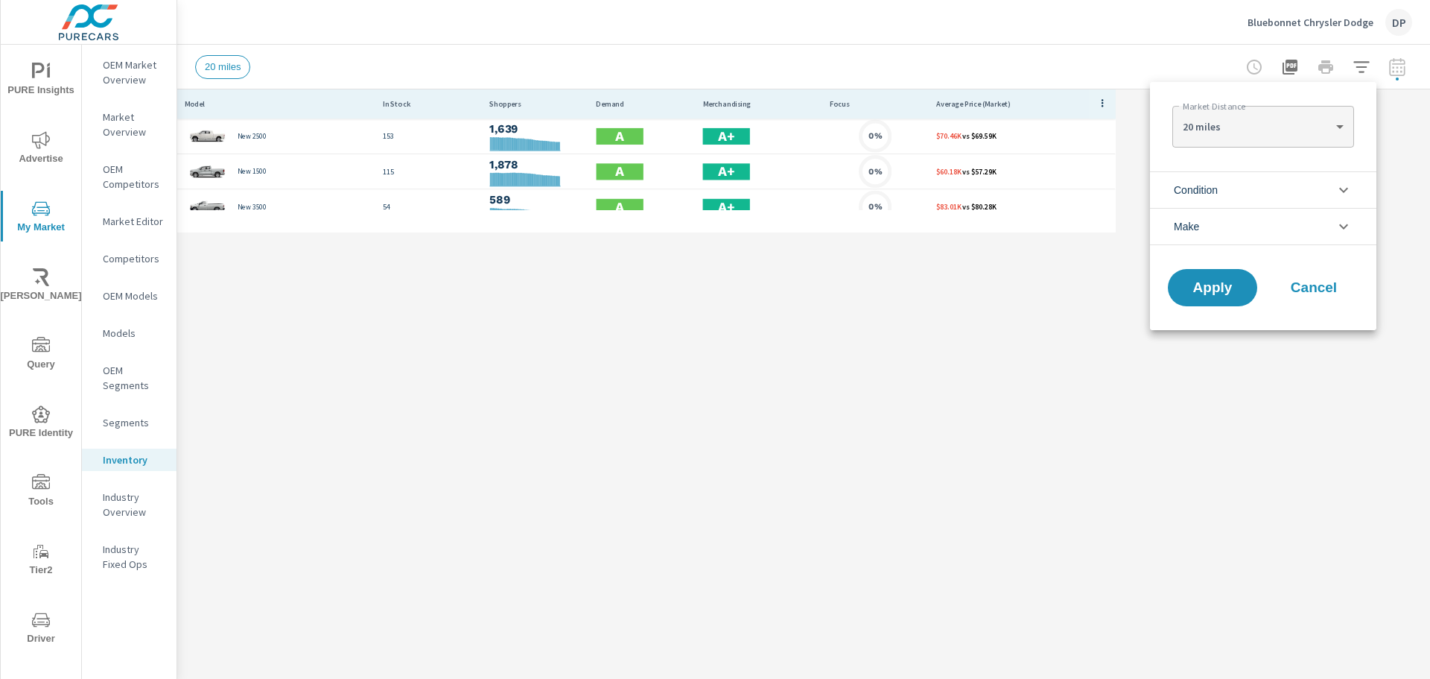
click at [942, 199] on div at bounding box center [715, 339] width 1430 height 679
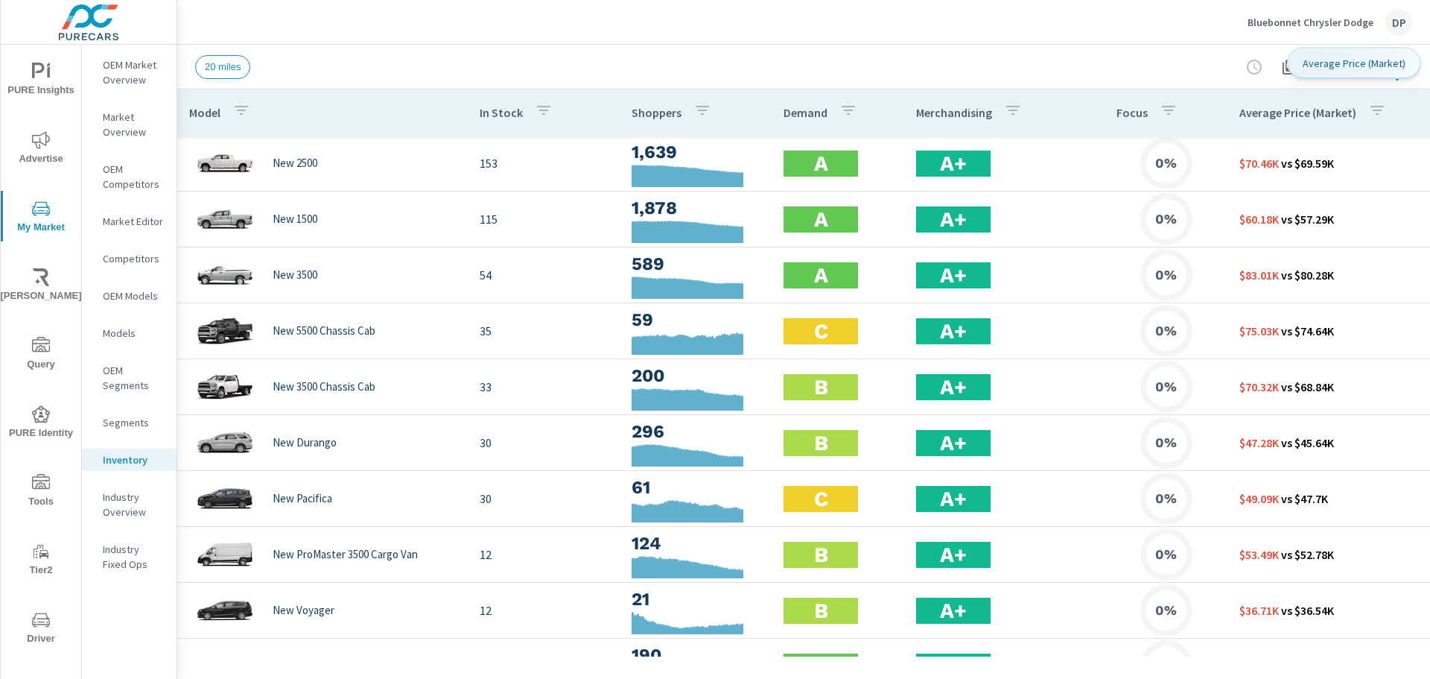
click at [1368, 112] on icon "button" at bounding box center [1377, 110] width 18 height 18
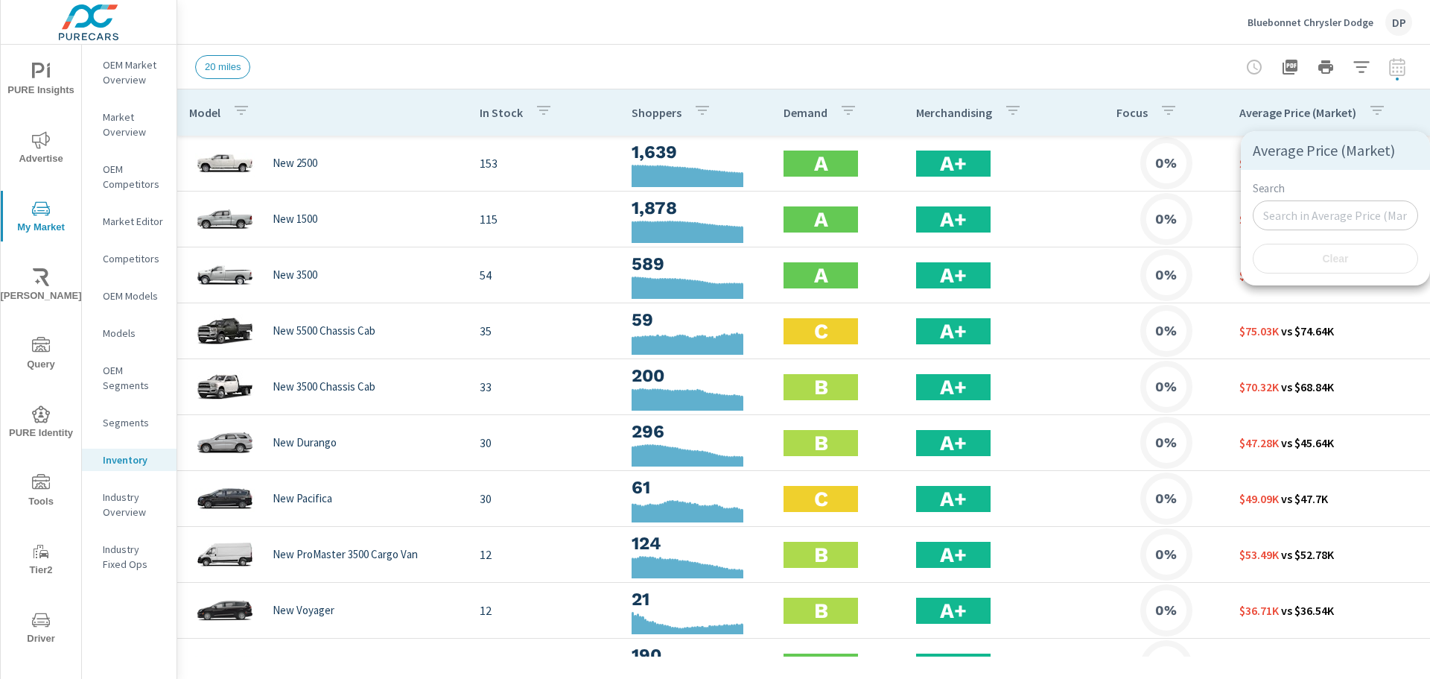
click at [1380, 118] on div at bounding box center [715, 339] width 1430 height 679
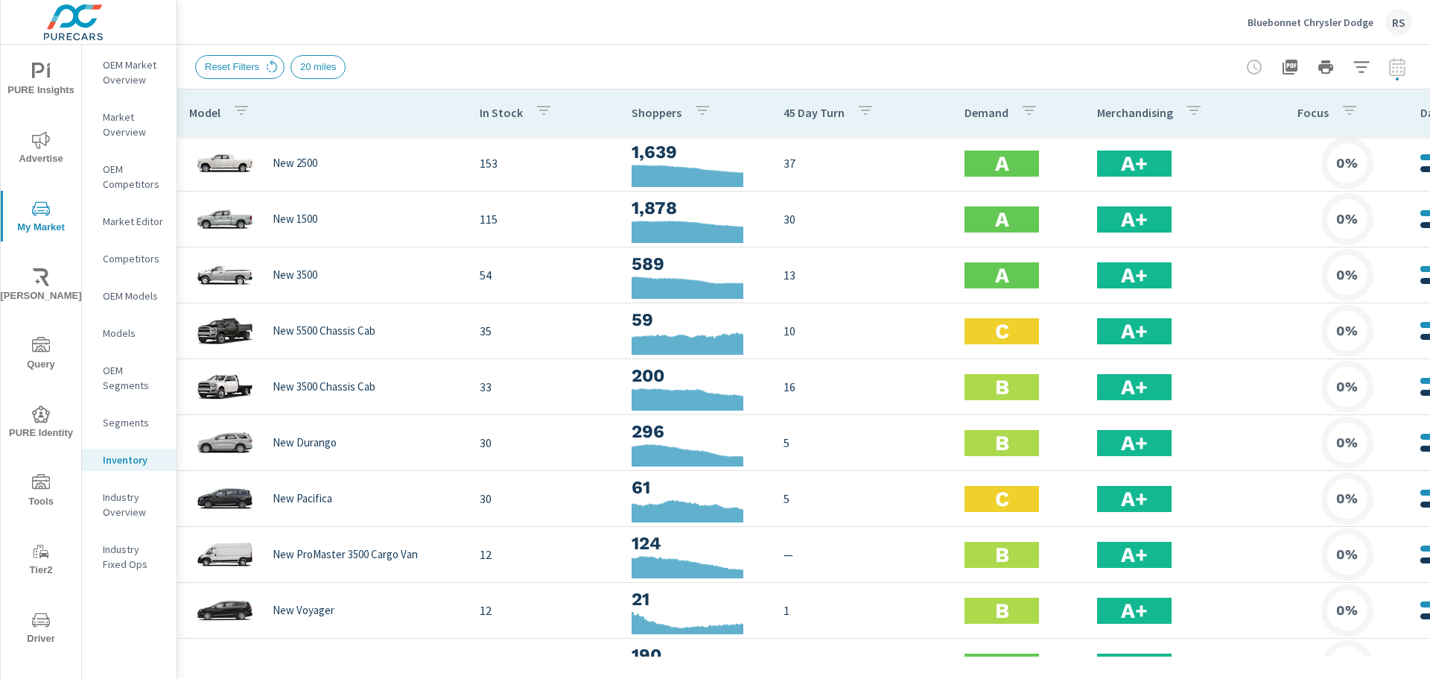
scroll to position [0, 905]
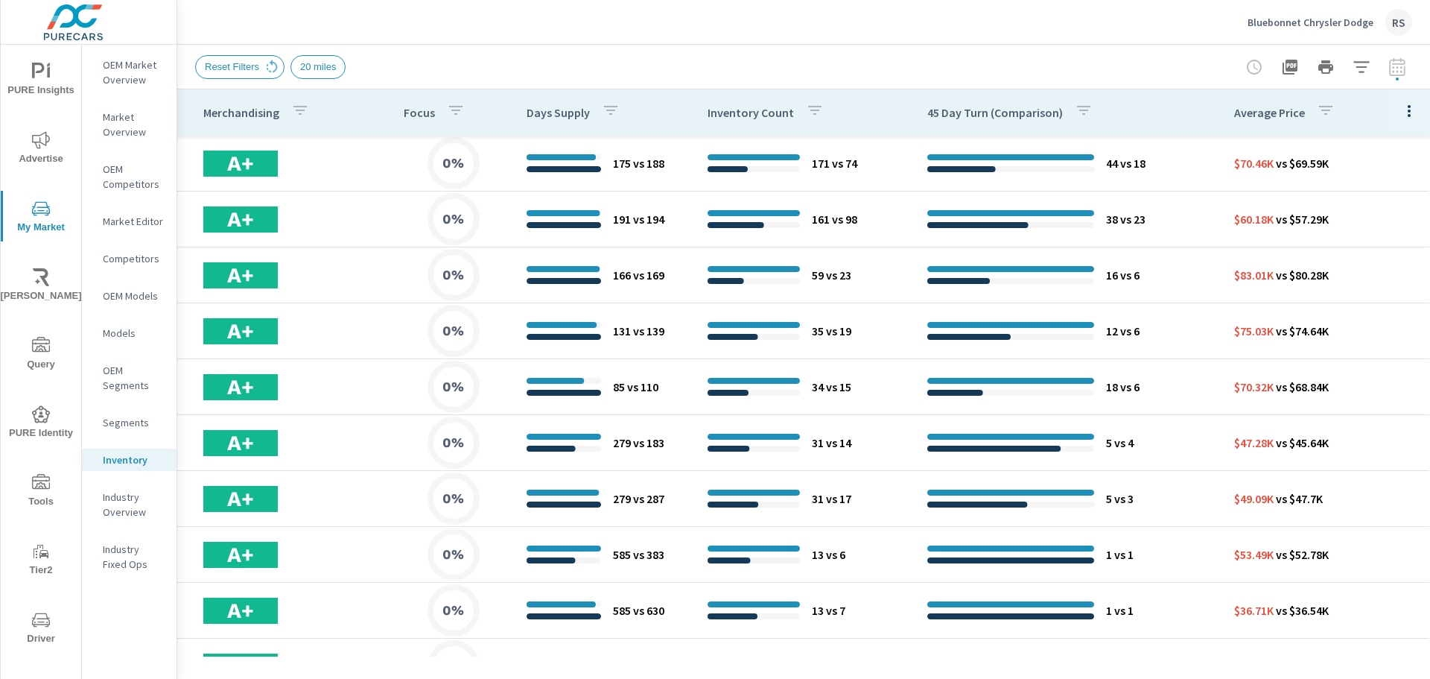
click at [1392, 63] on div at bounding box center [1326, 67] width 173 height 30
click at [1361, 63] on icon "button" at bounding box center [1362, 67] width 18 height 18
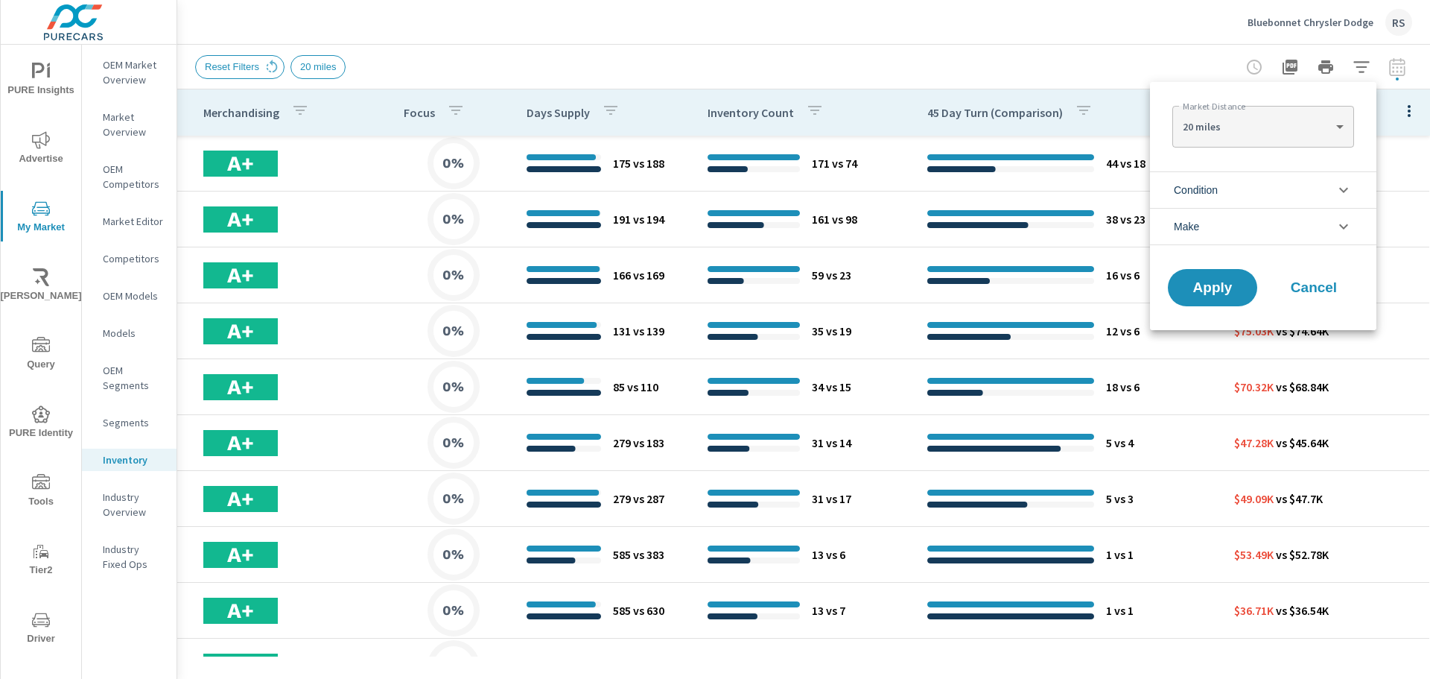
click at [1215, 115] on body "PURE Insights Advertise My Market [PERSON_NAME] Query PURE Identity Tools Tier2…" at bounding box center [715, 339] width 1430 height 679
click at [1203, 223] on li "100 miles" at bounding box center [1262, 222] width 181 height 24
type Distance "100"
click at [1213, 288] on span "Apply" at bounding box center [1212, 288] width 61 height 14
